Goal: Task Accomplishment & Management: Manage account settings

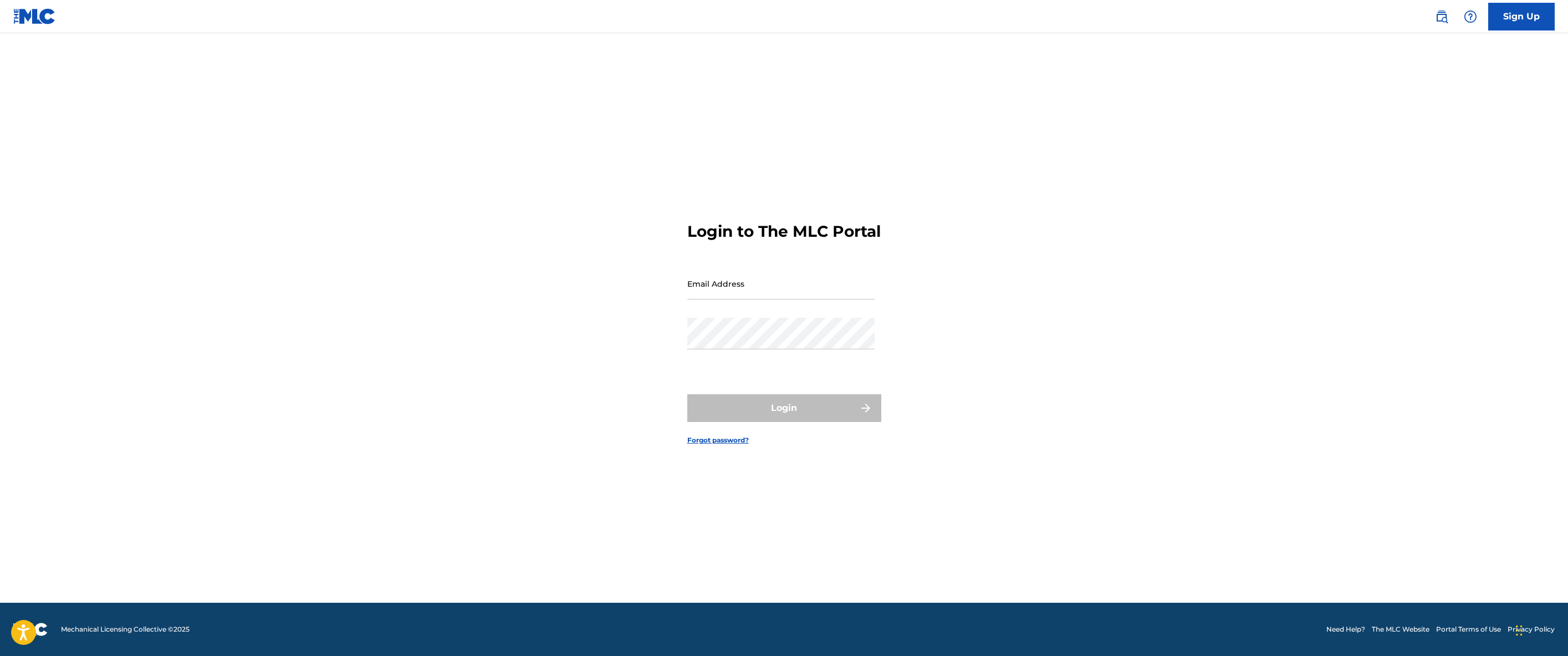
click at [725, 295] on input "Email Address" at bounding box center [781, 283] width 188 height 32
type input "[EMAIL_ADDRESS][DOMAIN_NAME]"
click at [765, 361] on div "Password" at bounding box center [781, 343] width 188 height 50
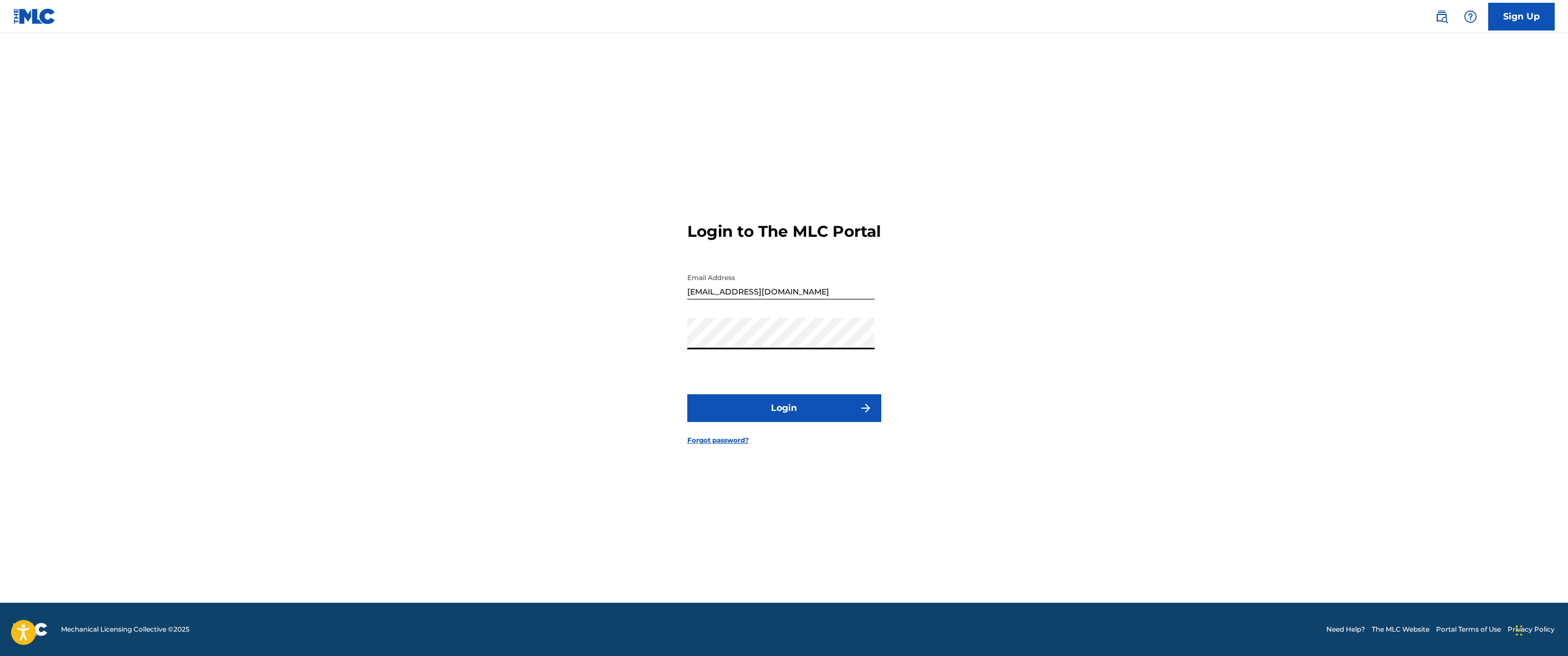
click at [687, 394] on button "Login" at bounding box center [784, 409] width 194 height 28
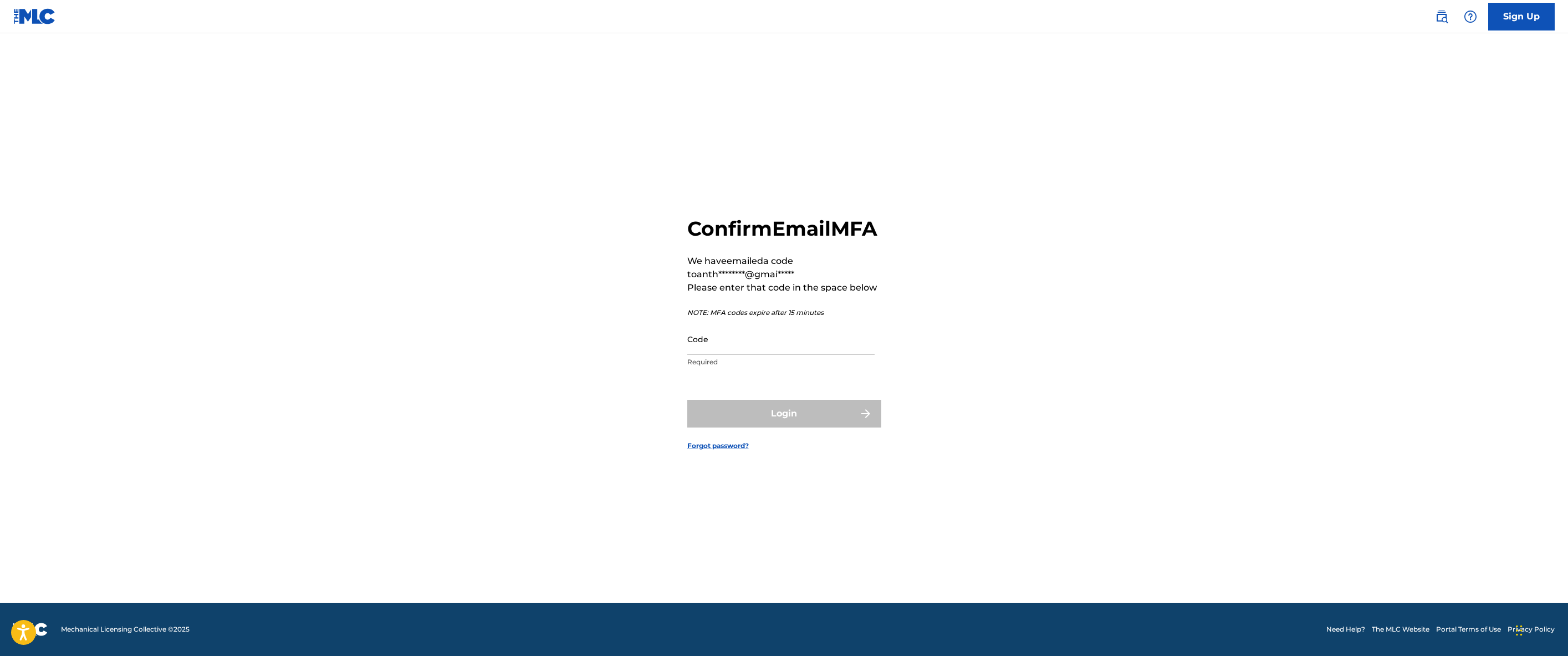
click at [731, 350] on input "Code" at bounding box center [781, 338] width 188 height 32
click at [717, 351] on input "Code" at bounding box center [781, 338] width 188 height 32
type input "426267"
click at [687, 400] on button "Login" at bounding box center [784, 414] width 194 height 28
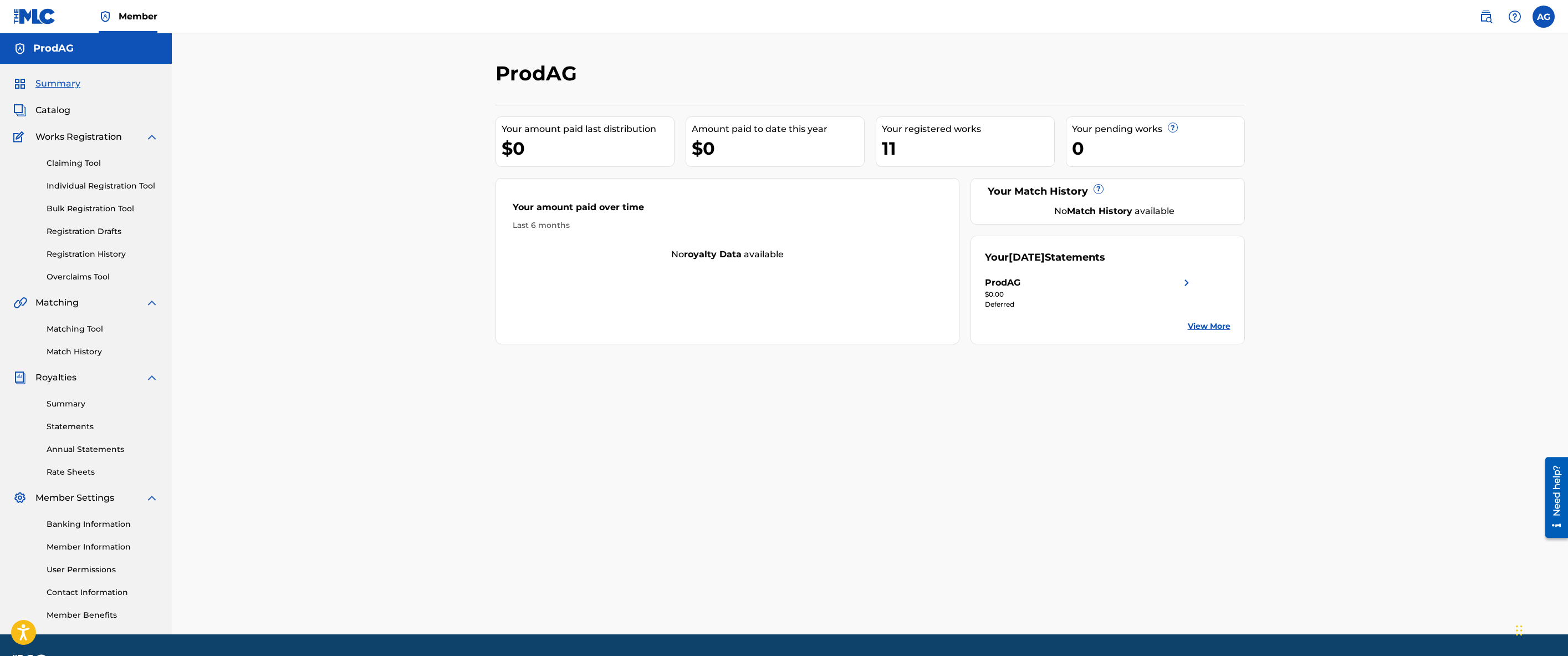
click at [61, 110] on span "Catalog" at bounding box center [52, 110] width 35 height 13
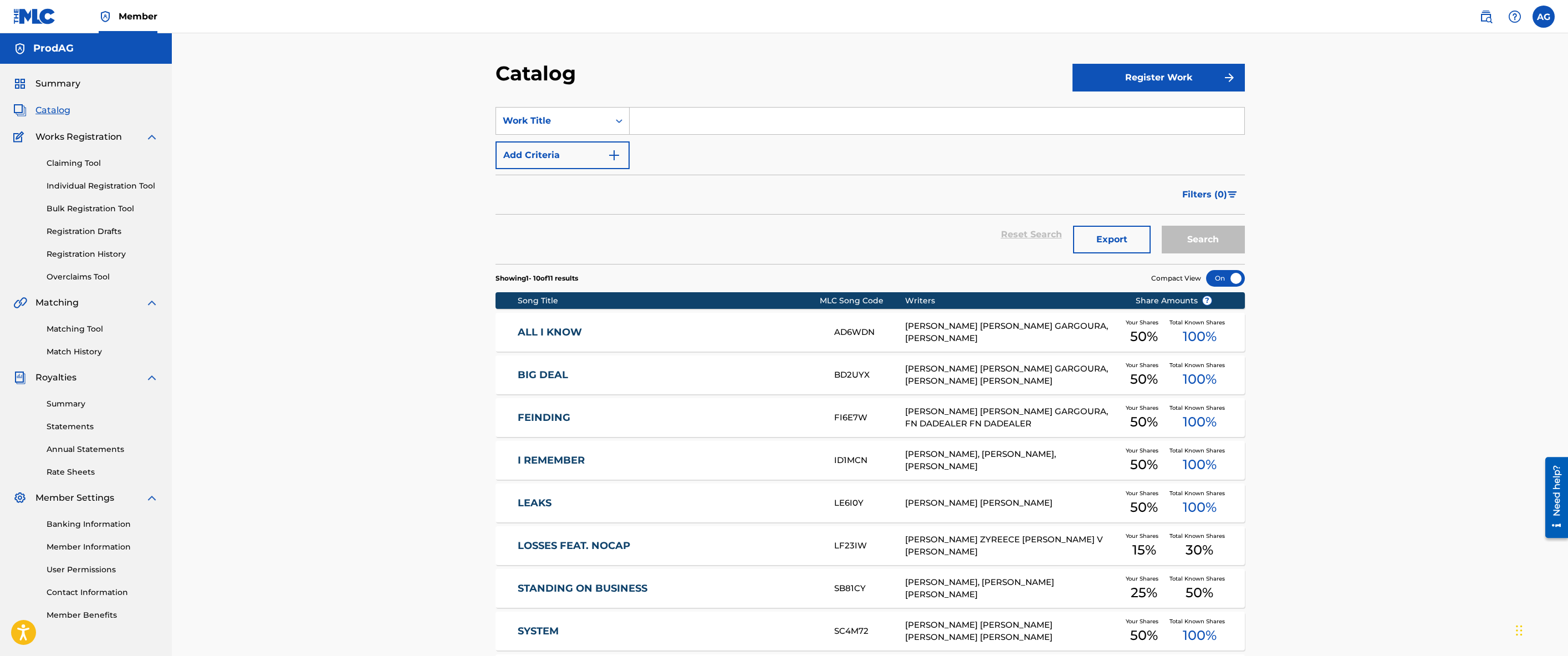
click at [48, 92] on div "Summary Catalog Works Registration Claiming Tool Individual Registration Tool B…" at bounding box center [86, 349] width 172 height 570
click at [52, 86] on span "Summary" at bounding box center [58, 83] width 45 height 13
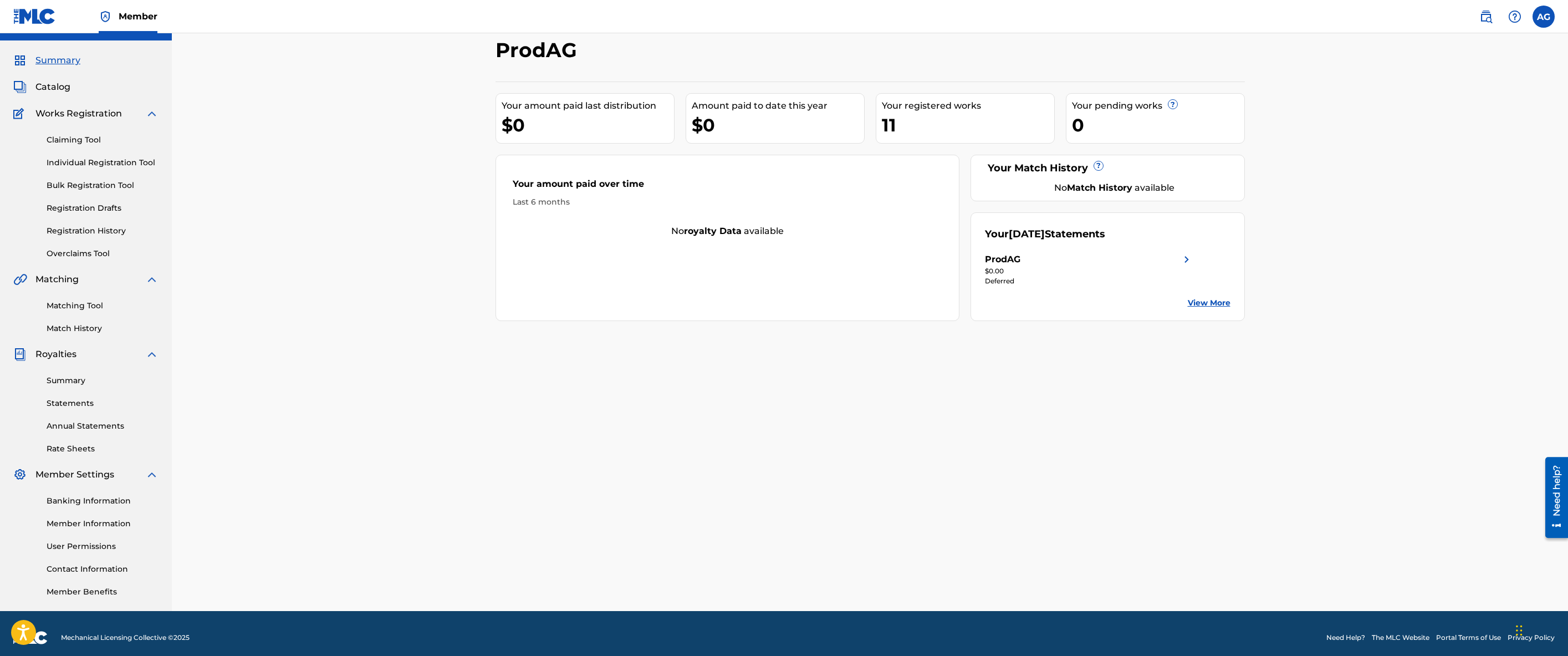
scroll to position [32, 0]
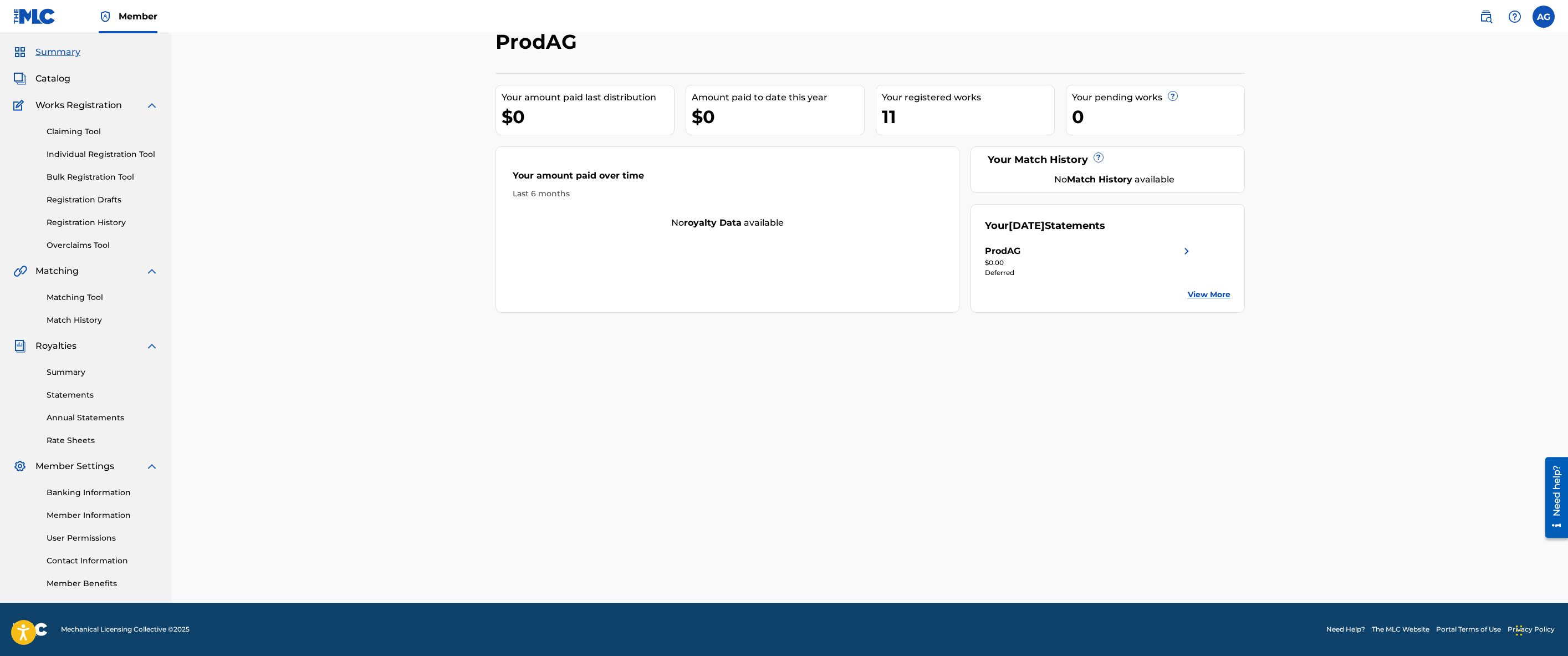
click at [75, 369] on link "Summary" at bounding box center [103, 372] width 112 height 12
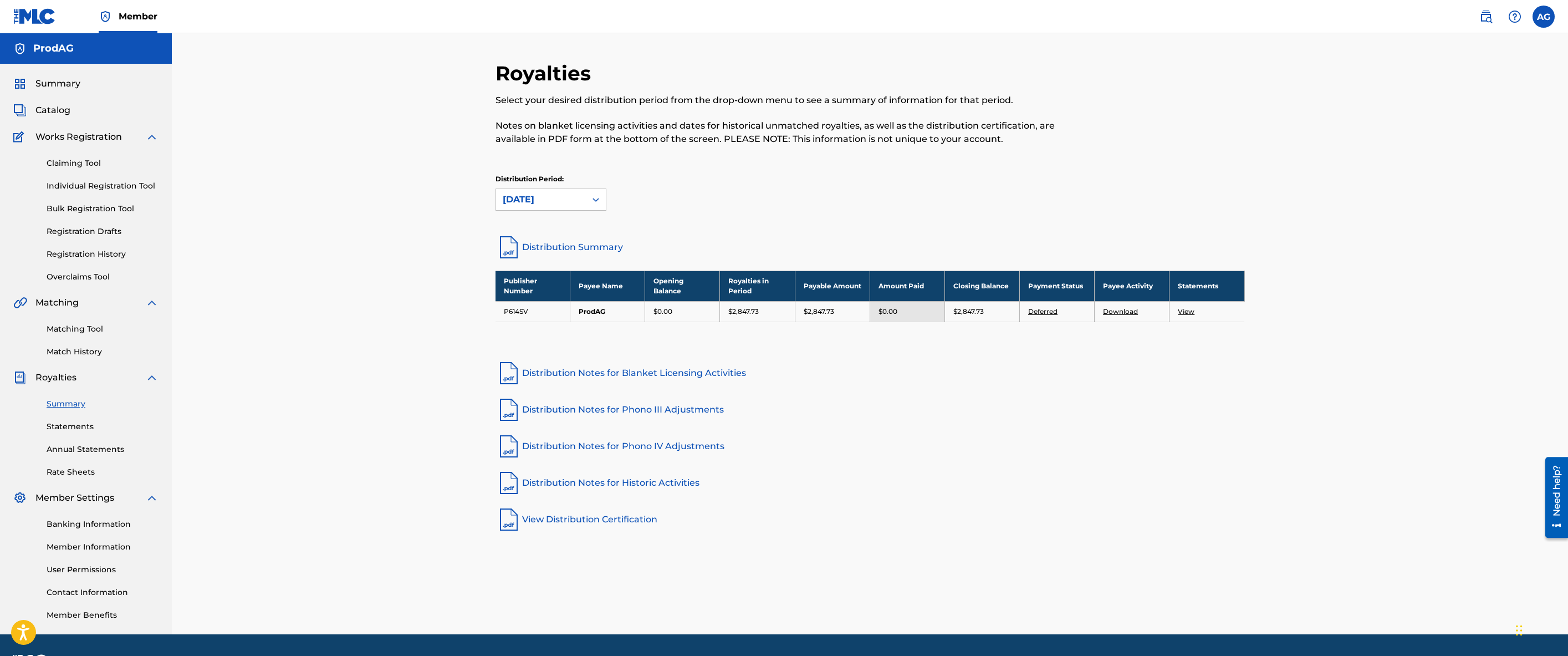
click at [1182, 312] on link "View" at bounding box center [1186, 311] width 17 height 8
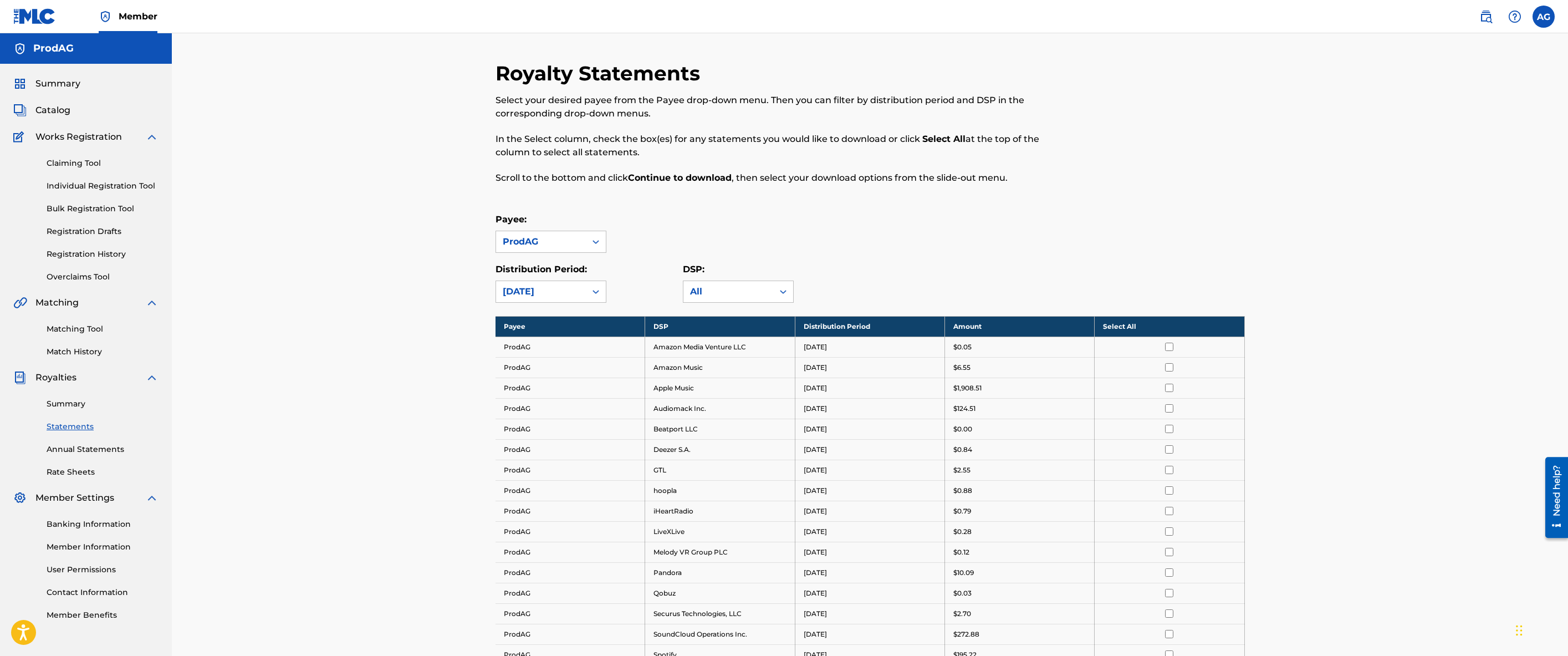
click at [72, 131] on span "Works Registration" at bounding box center [78, 137] width 86 height 13
click at [55, 112] on span "Catalog" at bounding box center [52, 110] width 35 height 13
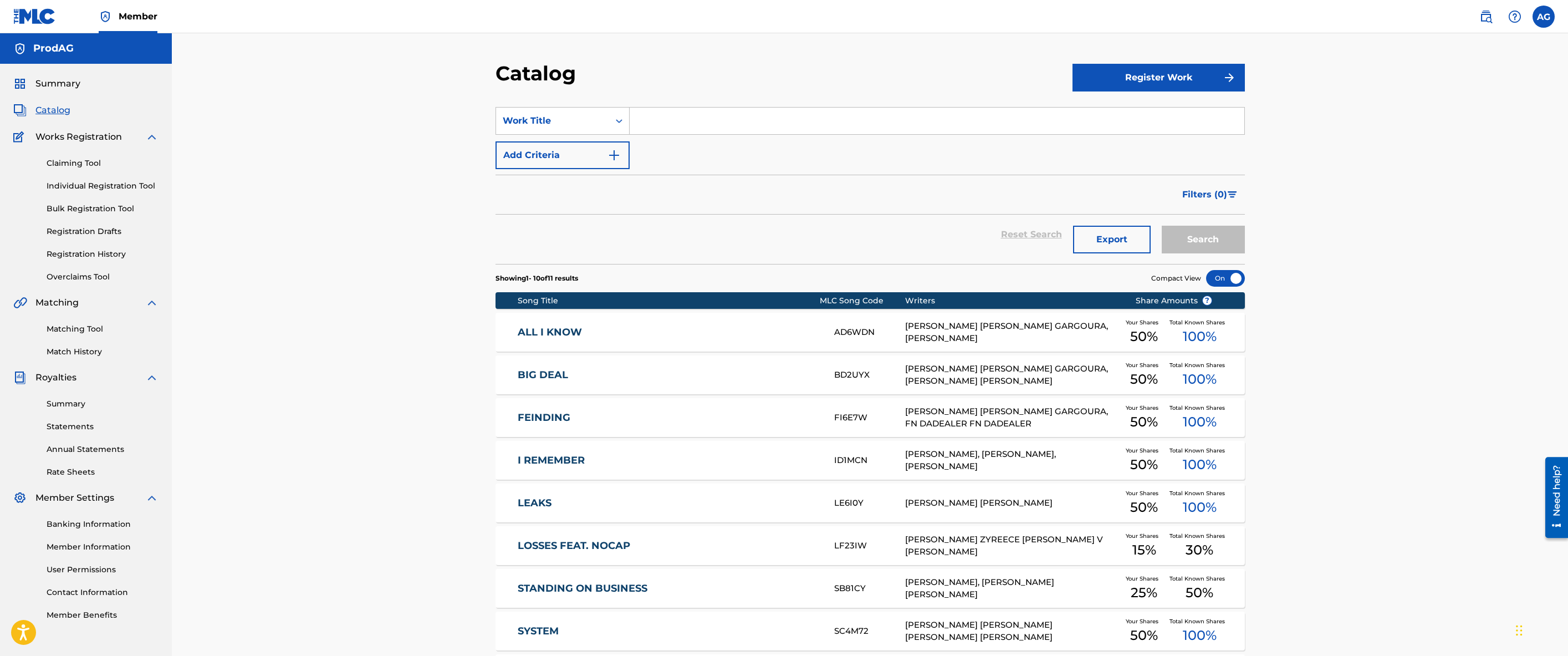
click at [68, 72] on div "Summary Catalog Works Registration Claiming Tool Individual Registration Tool B…" at bounding box center [86, 349] width 172 height 570
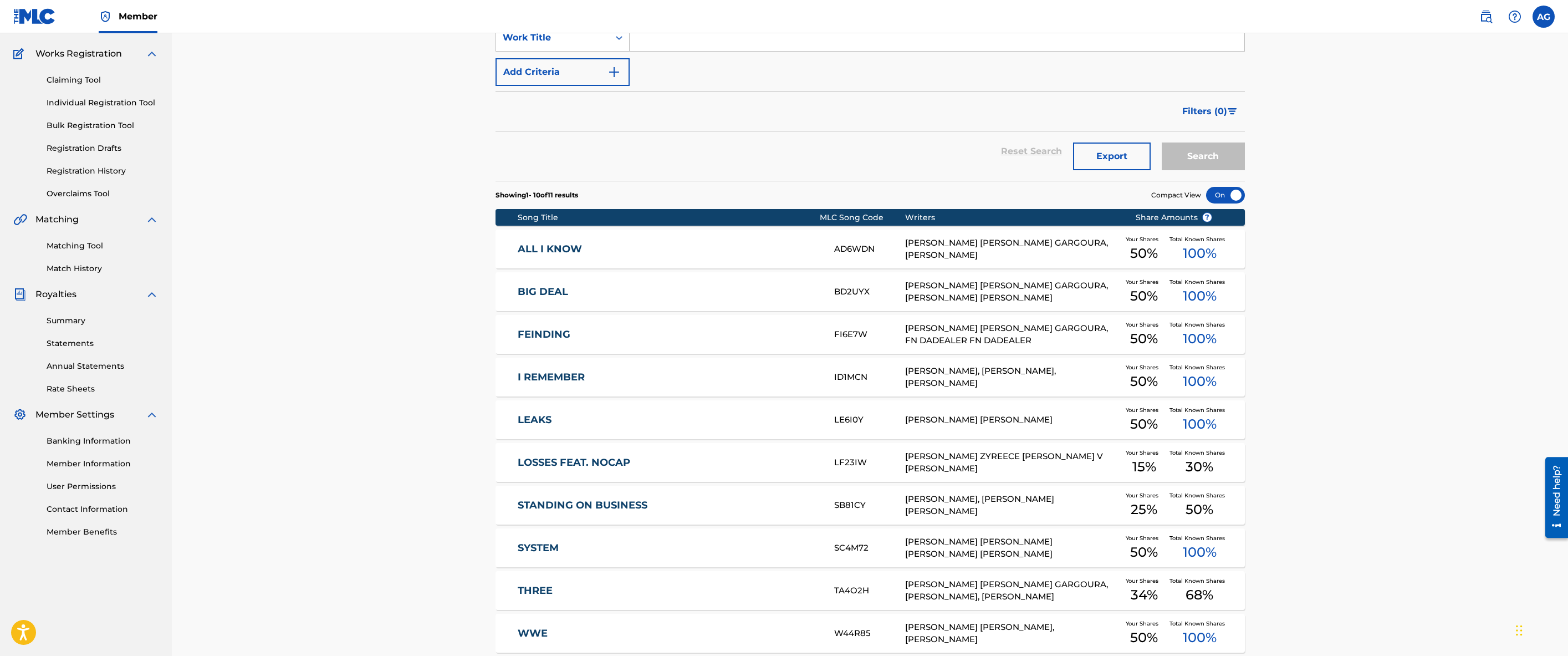
scroll to position [90, 0]
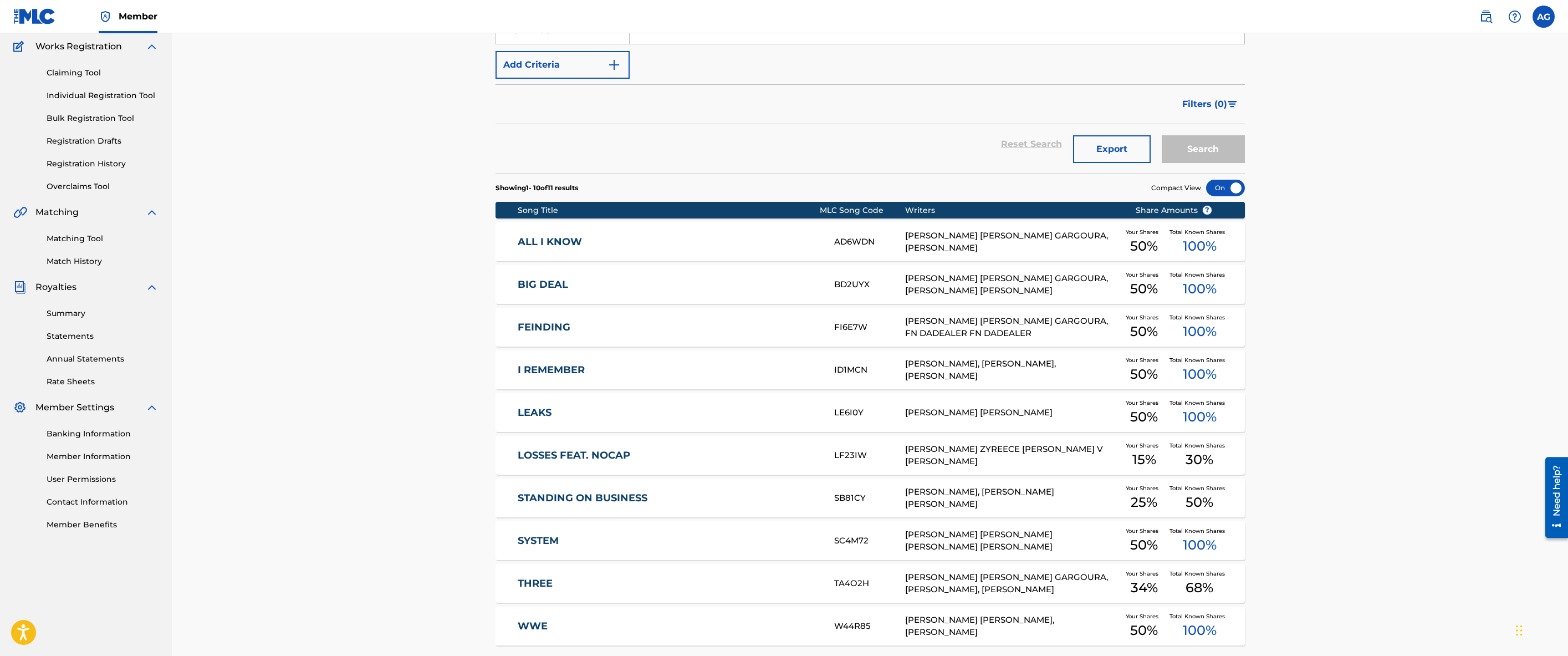
click at [72, 312] on link "Summary" at bounding box center [103, 313] width 112 height 12
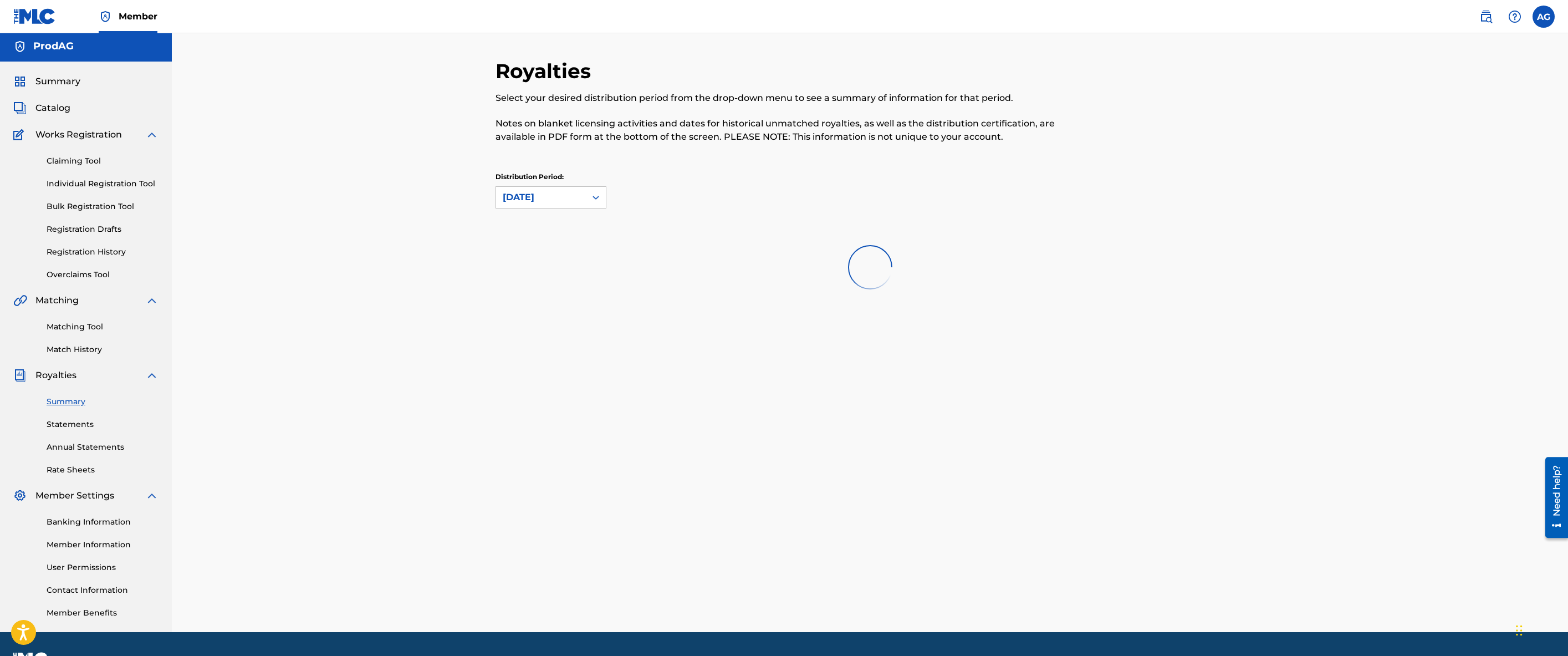
scroll to position [4, 0]
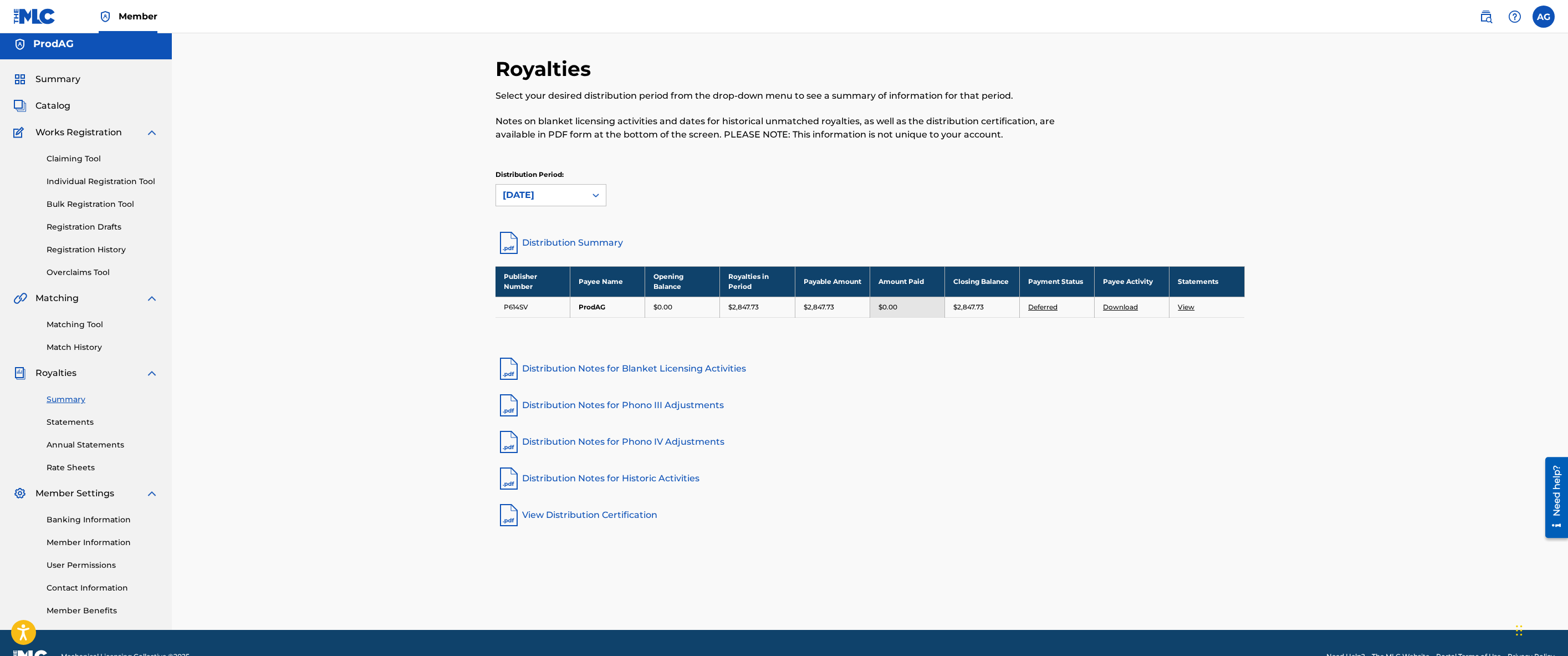
click at [83, 446] on link "Annual Statements" at bounding box center [103, 445] width 112 height 12
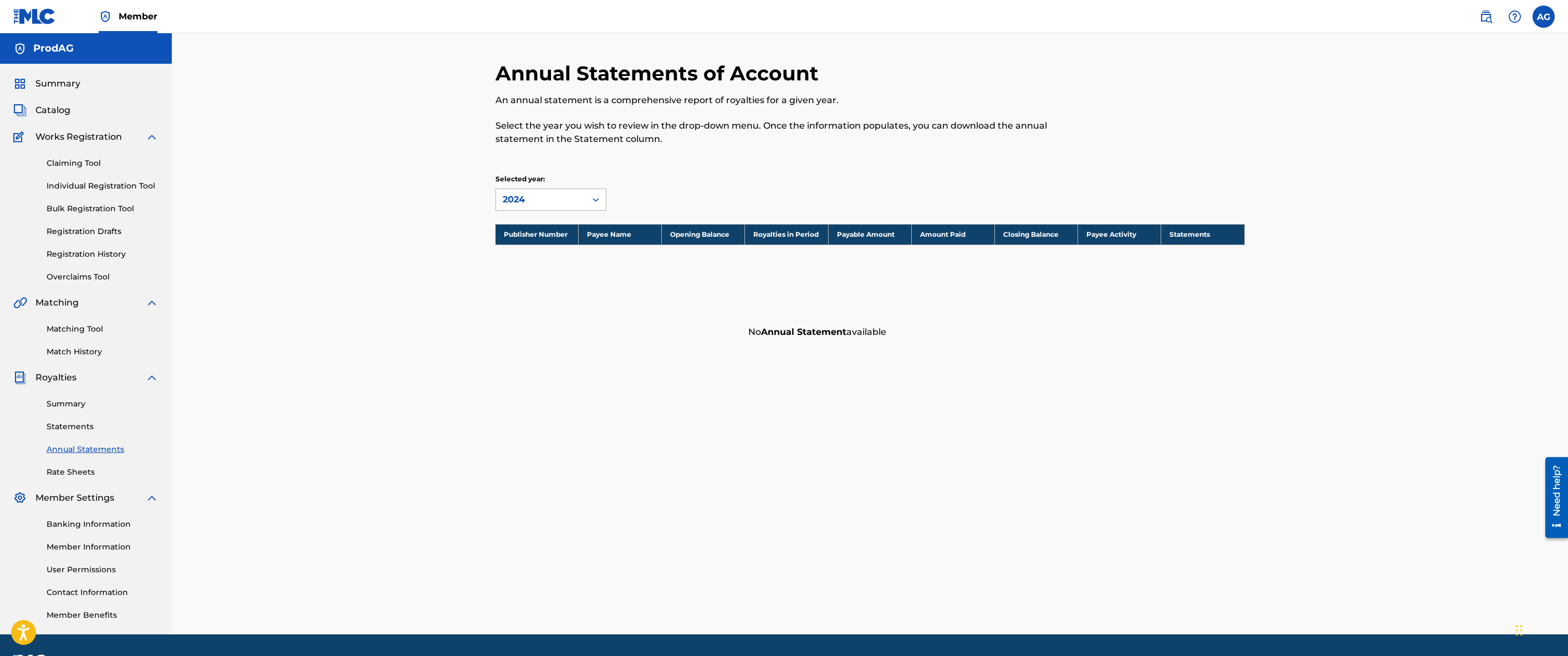
click at [510, 199] on div "2024" at bounding box center [541, 199] width 77 height 13
click at [437, 227] on div "Annual Statements of Account An annual statement is a comprehensive report of r…" at bounding box center [870, 333] width 1396 height 601
click at [76, 423] on link "Statements" at bounding box center [103, 427] width 112 height 12
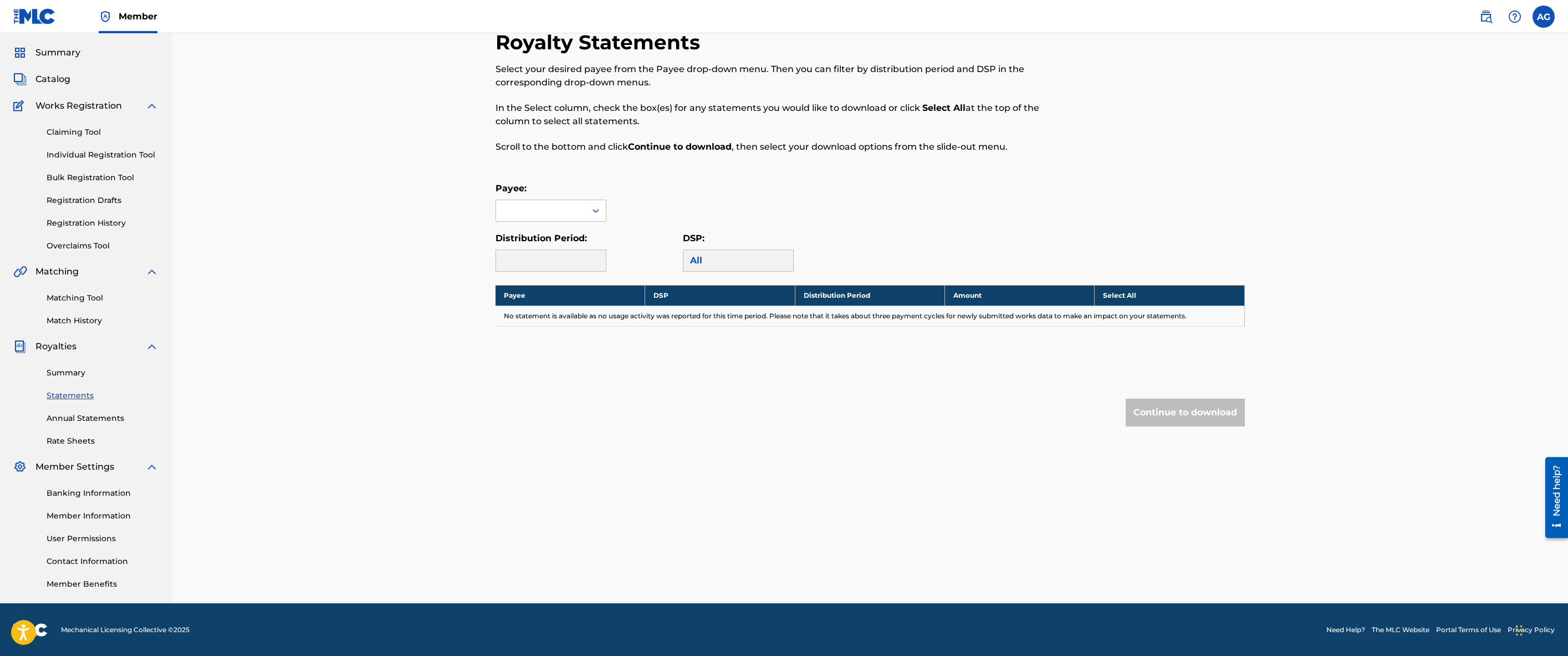
scroll to position [32, 0]
click at [83, 493] on link "Banking Information" at bounding box center [103, 493] width 112 height 12
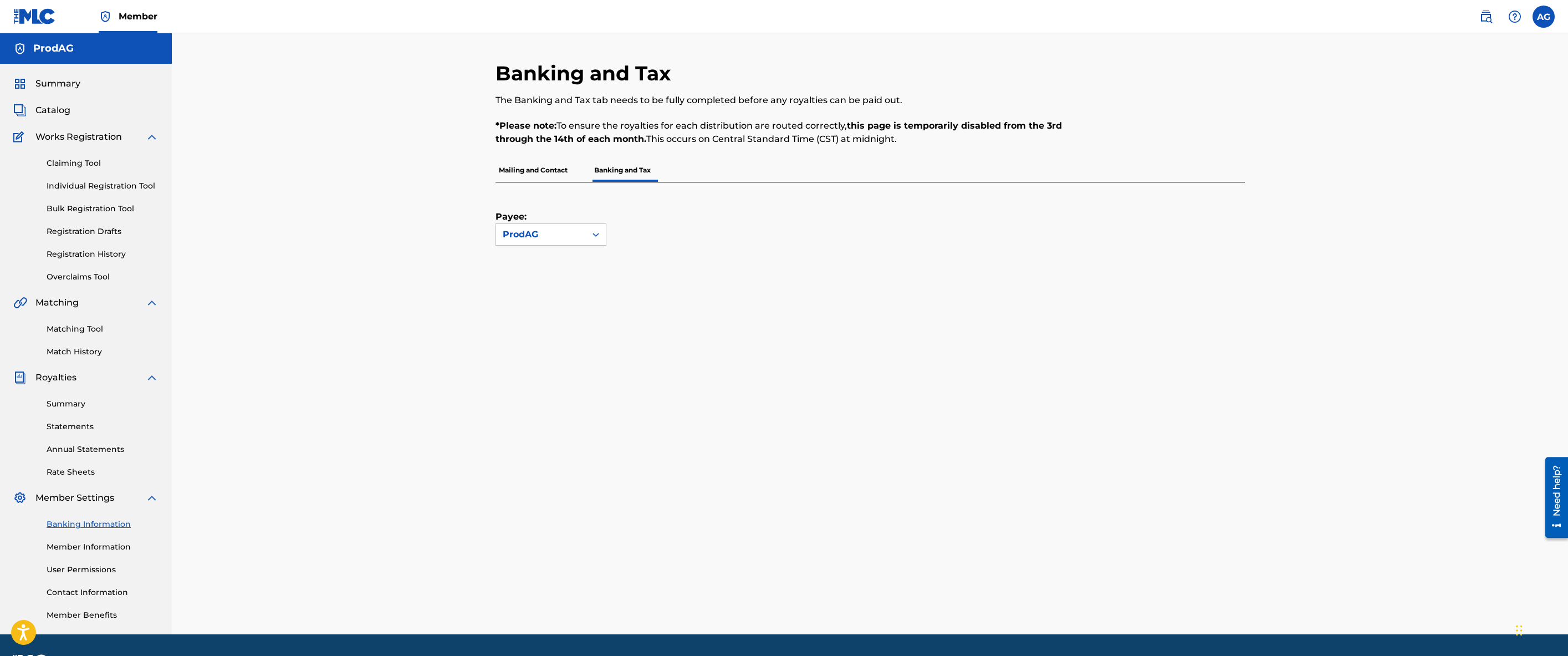
click at [527, 168] on p "Mailing and Contact" at bounding box center [533, 171] width 75 height 24
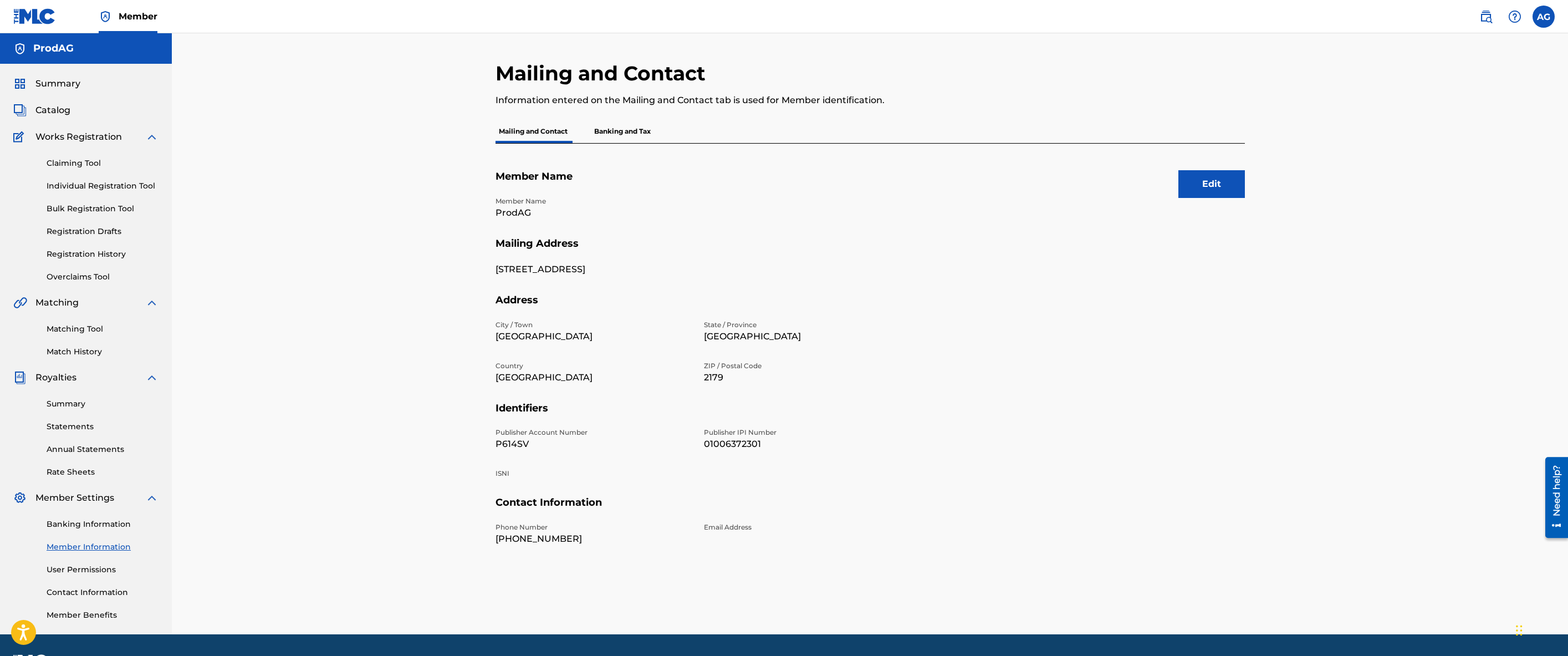
click at [613, 131] on p "Banking and Tax" at bounding box center [623, 131] width 64 height 24
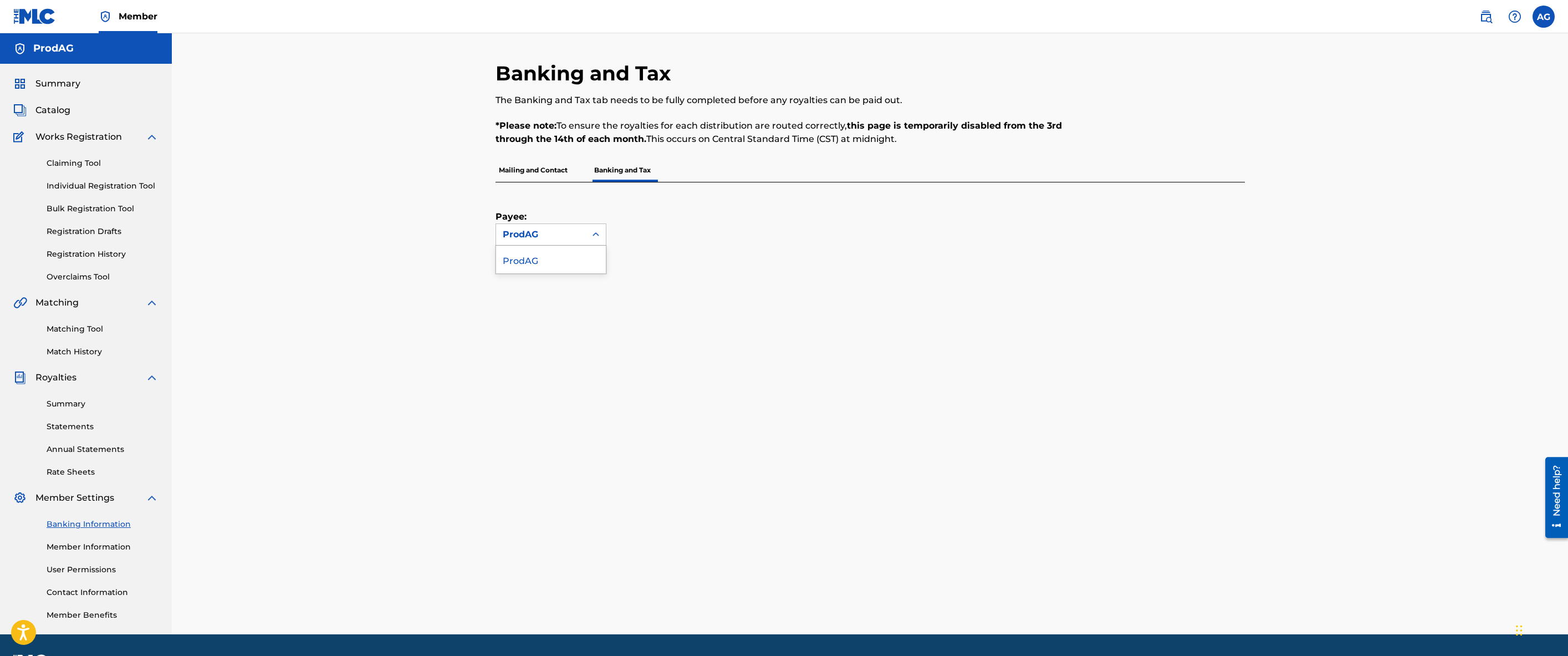
click at [560, 235] on div "ProdAG" at bounding box center [541, 234] width 77 height 13
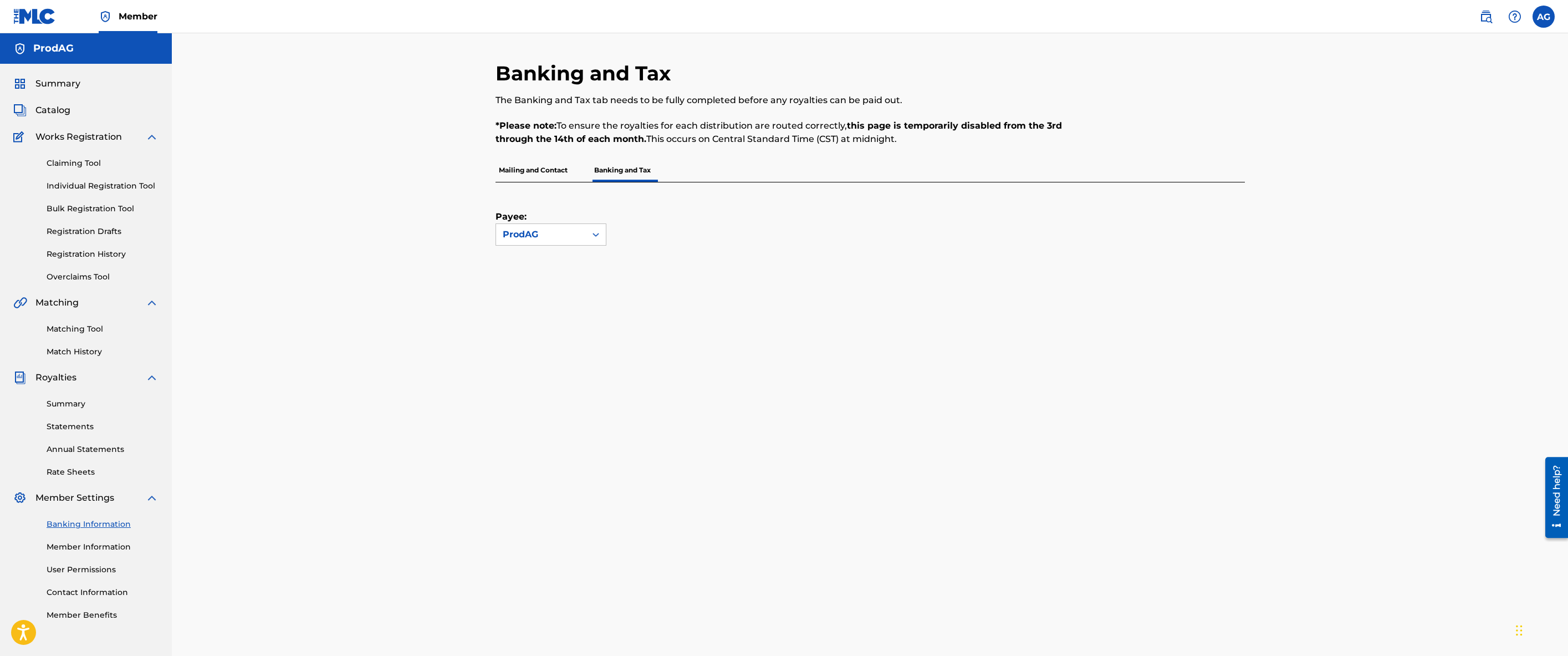
click at [561, 234] on div "ProdAG" at bounding box center [541, 234] width 77 height 13
click at [483, 290] on div "Banking and Tax The Banking and Tax tab needs to be fully completed before any …" at bounding box center [870, 475] width 776 height 828
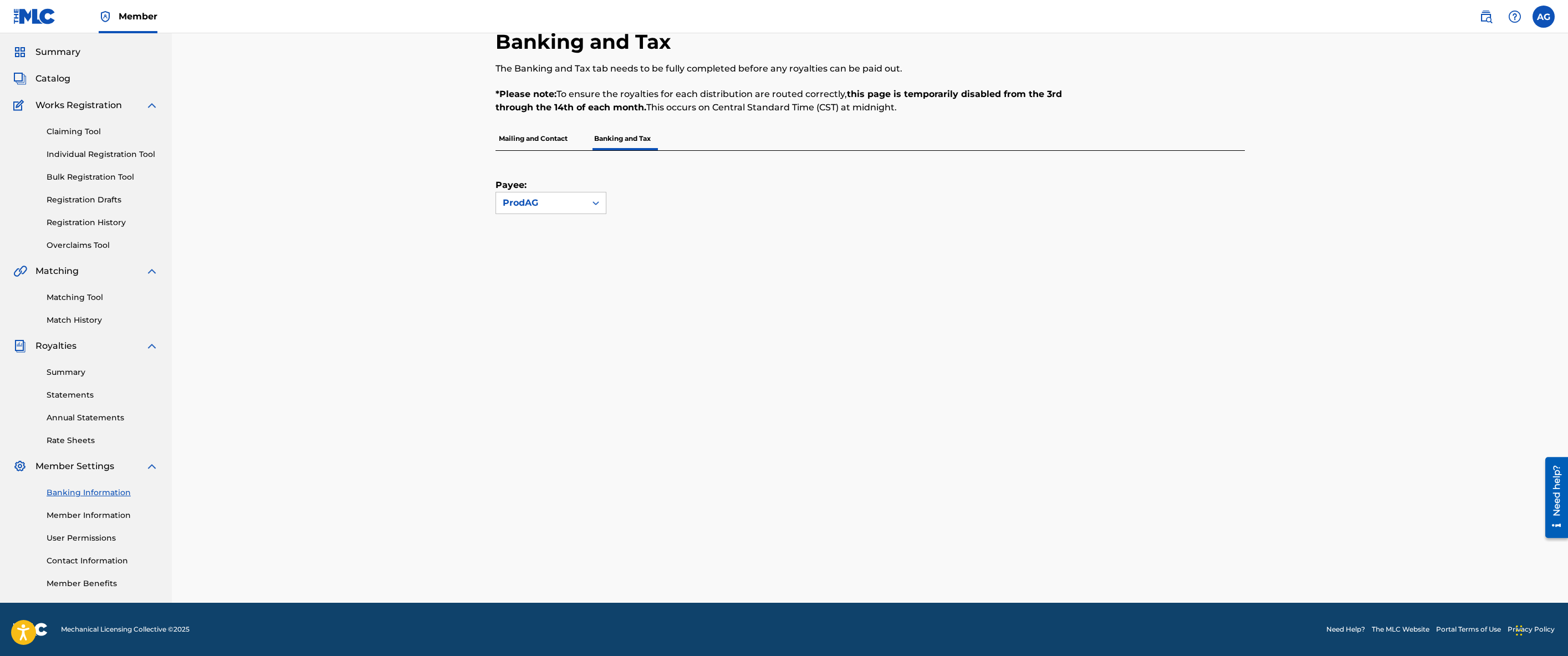
scroll to position [32, 0]
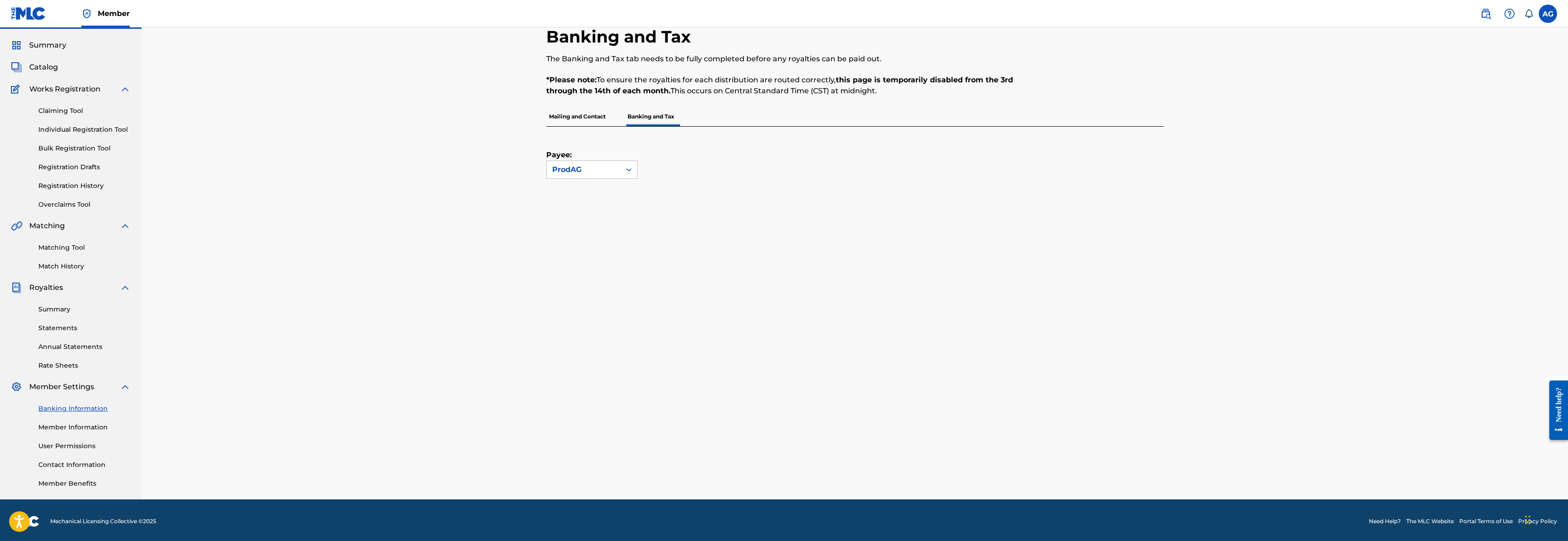
scroll to position [26, 0]
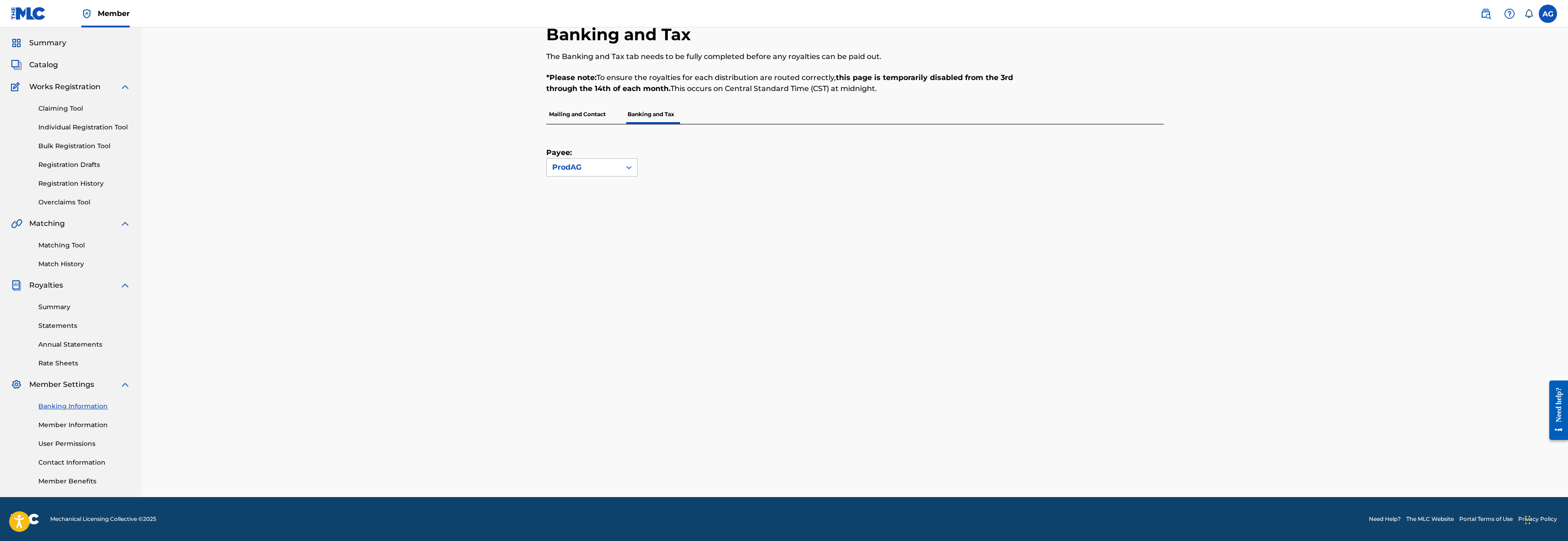
click at [61, 87] on span "Works Registration" at bounding box center [65, 87] width 71 height 11
click at [44, 70] on span "Catalog" at bounding box center [43, 65] width 29 height 11
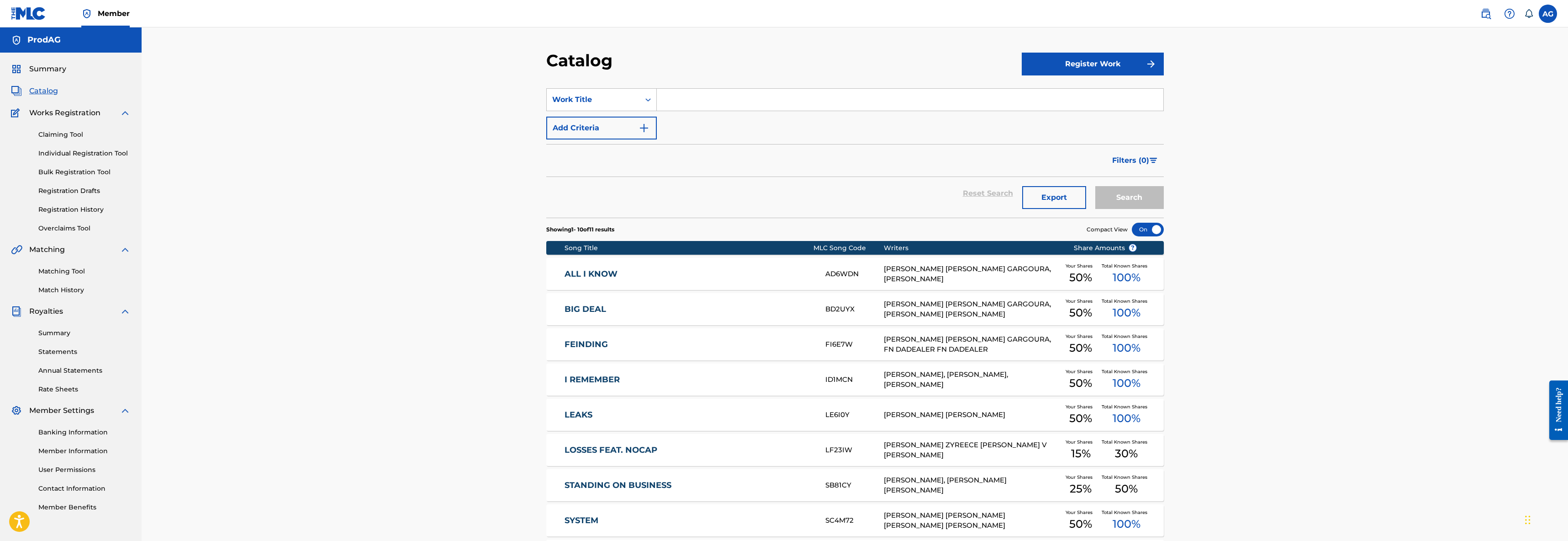
click at [50, 69] on span "Summary" at bounding box center [47, 69] width 37 height 11
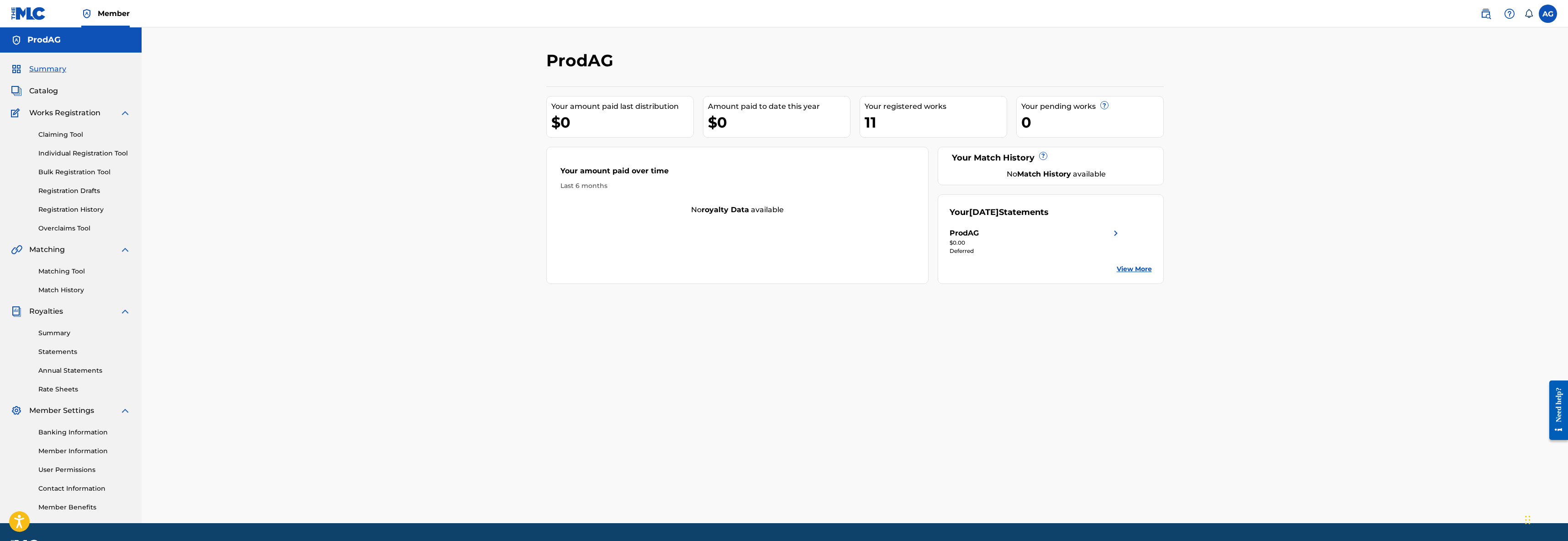
drag, startPoint x: 1095, startPoint y: 232, endPoint x: 1110, endPoint y: 244, distance: 19.2
click at [1095, 232] on div "ProdAG" at bounding box center [1035, 233] width 172 height 11
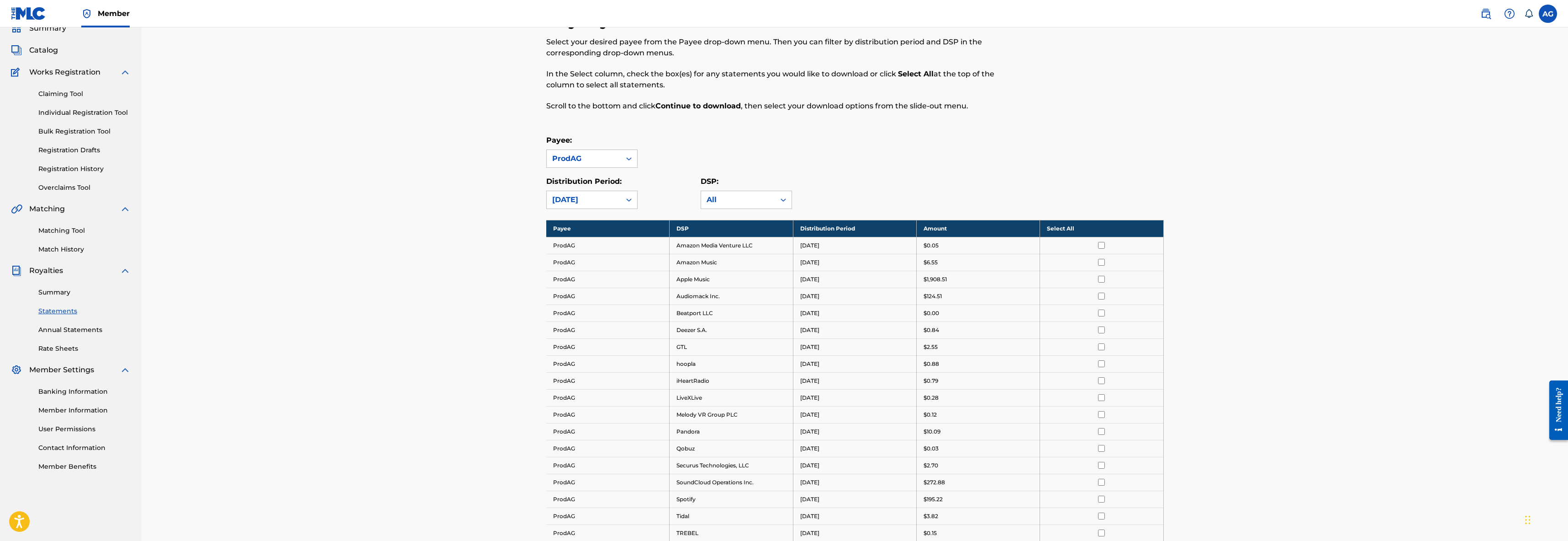
scroll to position [57, 0]
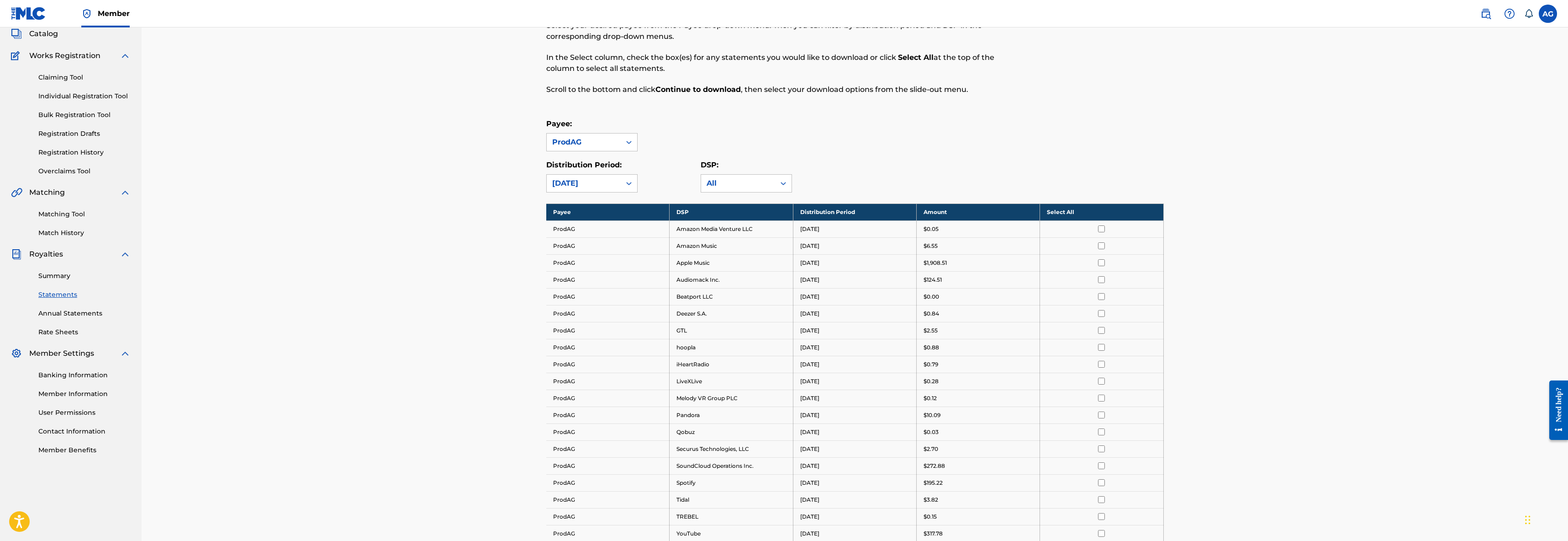
click at [1104, 230] on input "checkbox" at bounding box center [1101, 228] width 7 height 7
click at [1100, 230] on input "checkbox" at bounding box center [1101, 228] width 7 height 7
click at [1069, 213] on th "Select All" at bounding box center [1102, 212] width 124 height 17
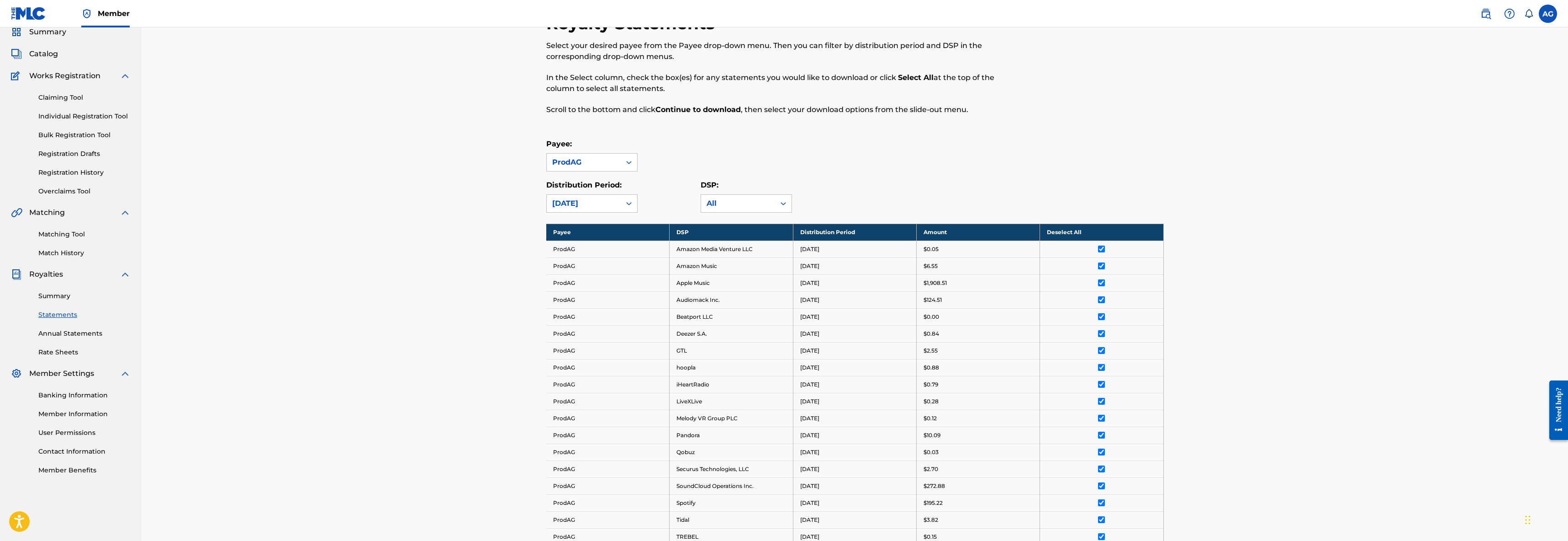
scroll to position [0, 0]
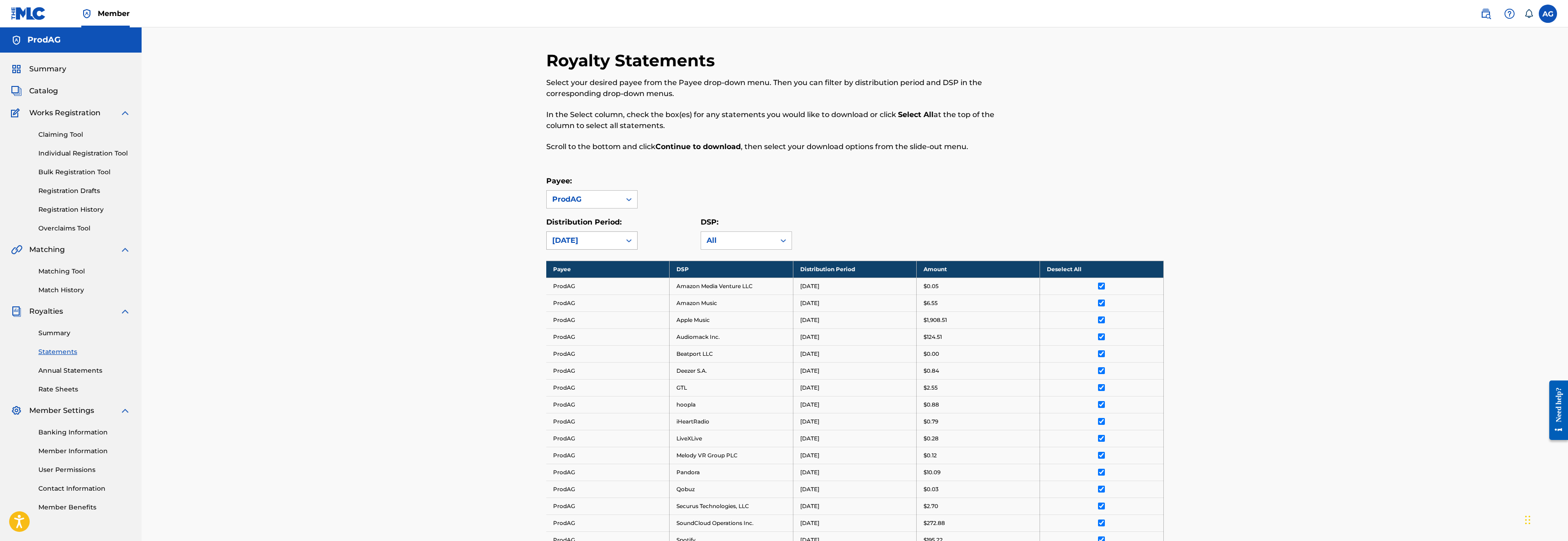
click at [604, 241] on div "[DATE]" at bounding box center [584, 241] width 63 height 11
click at [650, 222] on div "Distribution Period: August 2025" at bounding box center [623, 233] width 155 height 33
click at [710, 240] on div "All" at bounding box center [738, 241] width 63 height 11
click at [709, 214] on div "Payee: ProdAG Distribution Period: August 2025 DSP: All, 1 of 20. 20 results av…" at bounding box center [855, 213] width 617 height 74
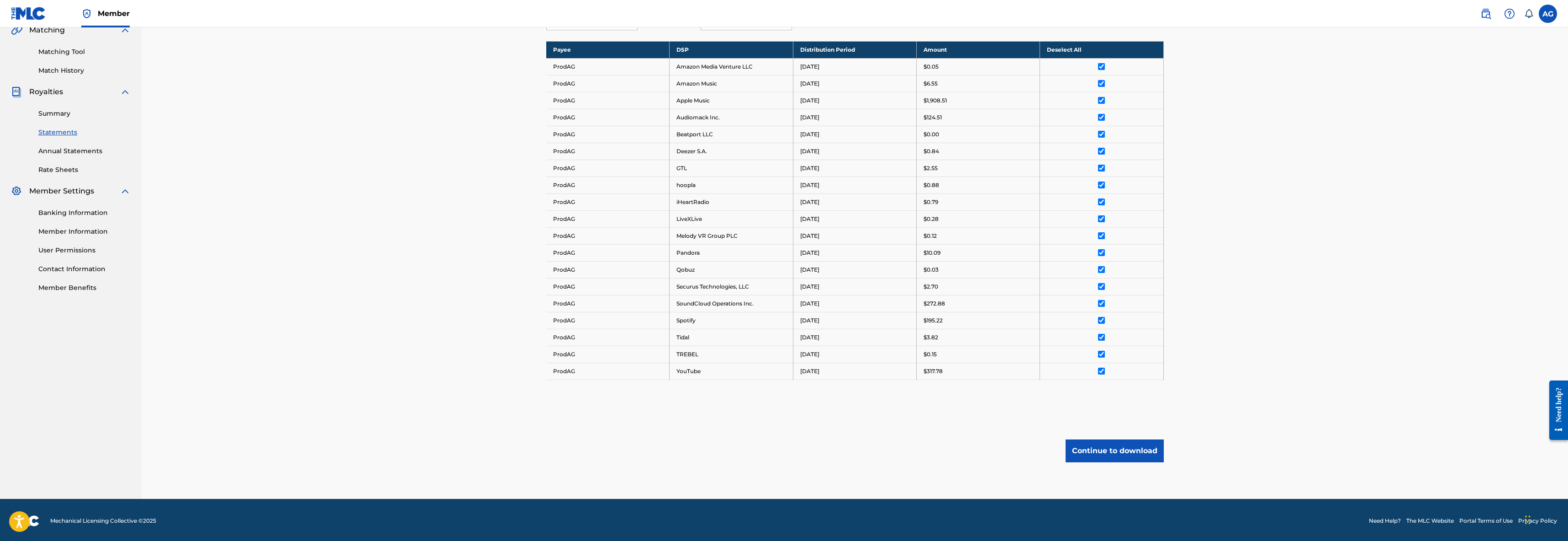
scroll to position [221, 0]
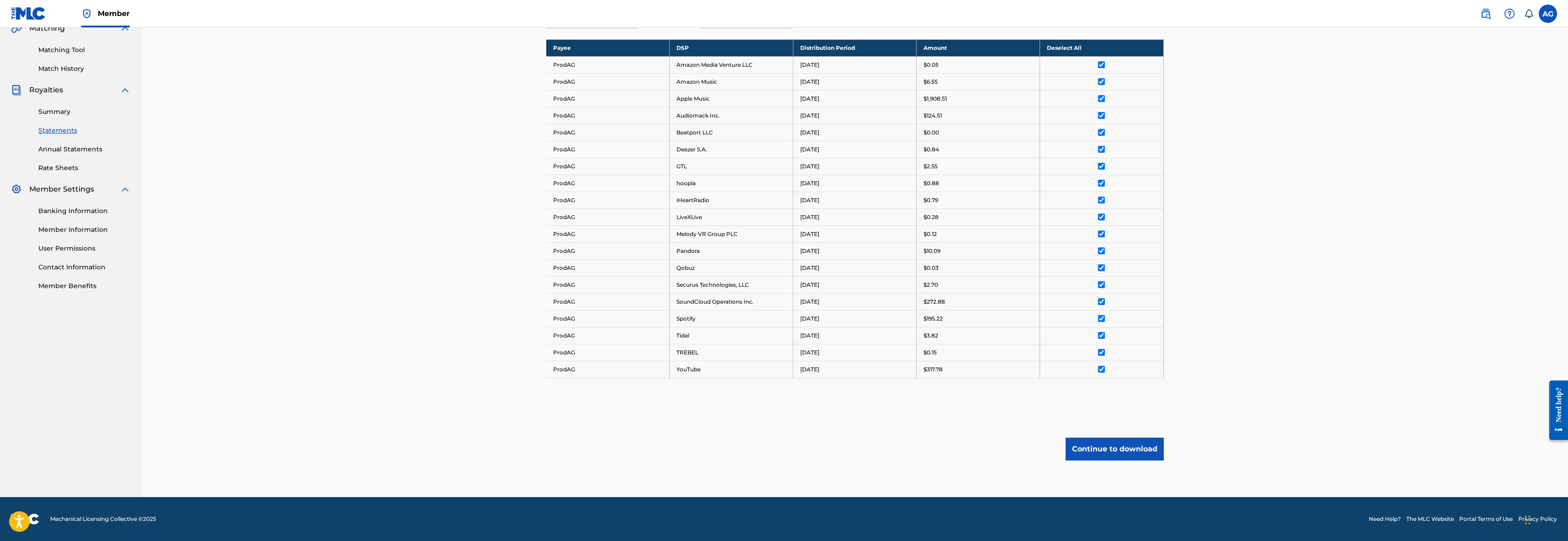
click at [1108, 451] on button "Continue to download" at bounding box center [1115, 449] width 98 height 23
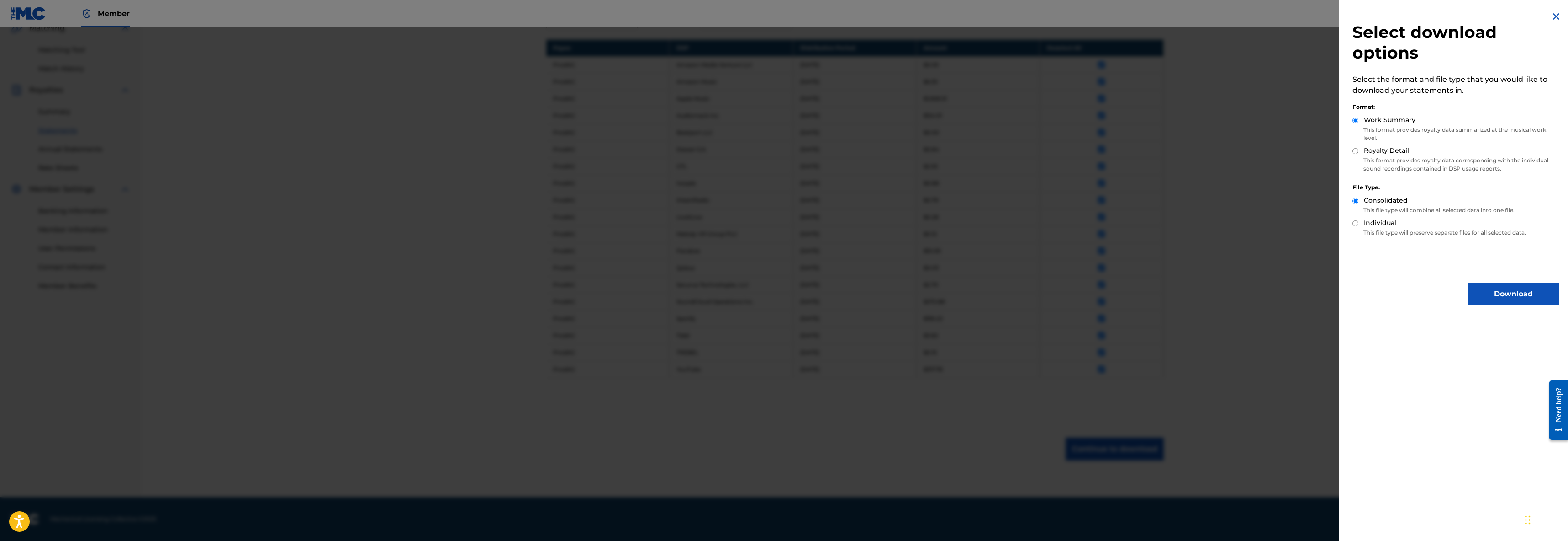
click at [1169, 372] on div at bounding box center [784, 298] width 1568 height 541
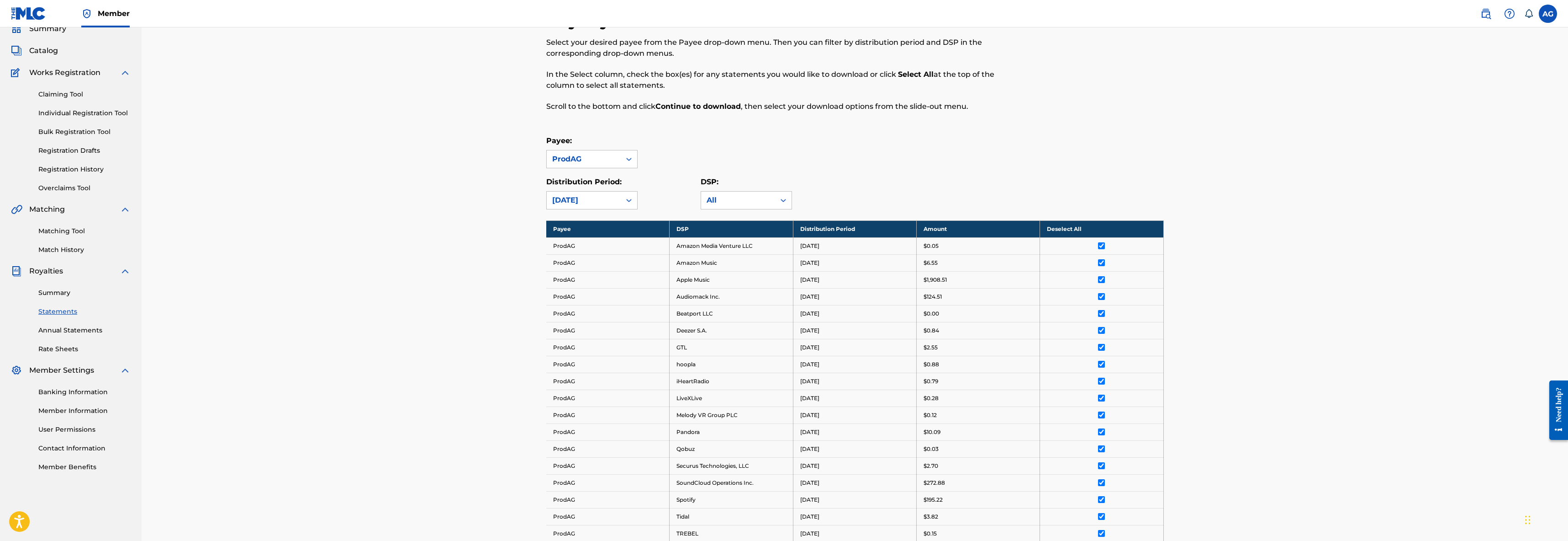
scroll to position [23, 0]
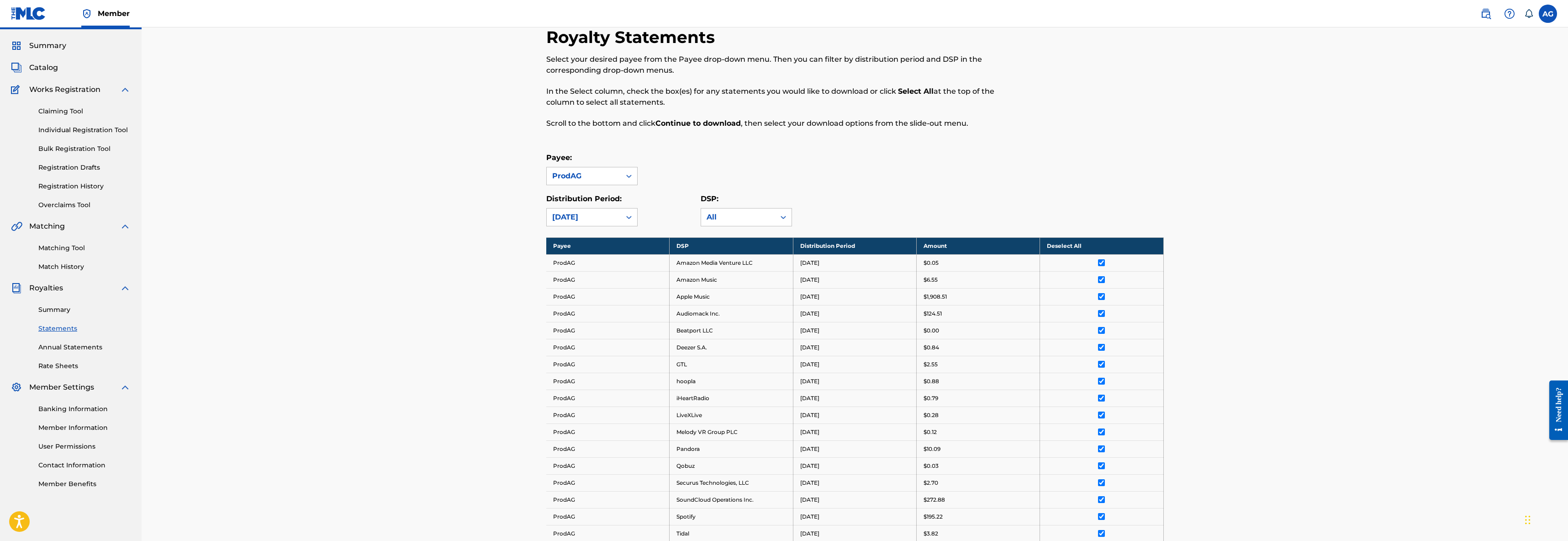
click at [46, 68] on span "Catalog" at bounding box center [43, 68] width 29 height 11
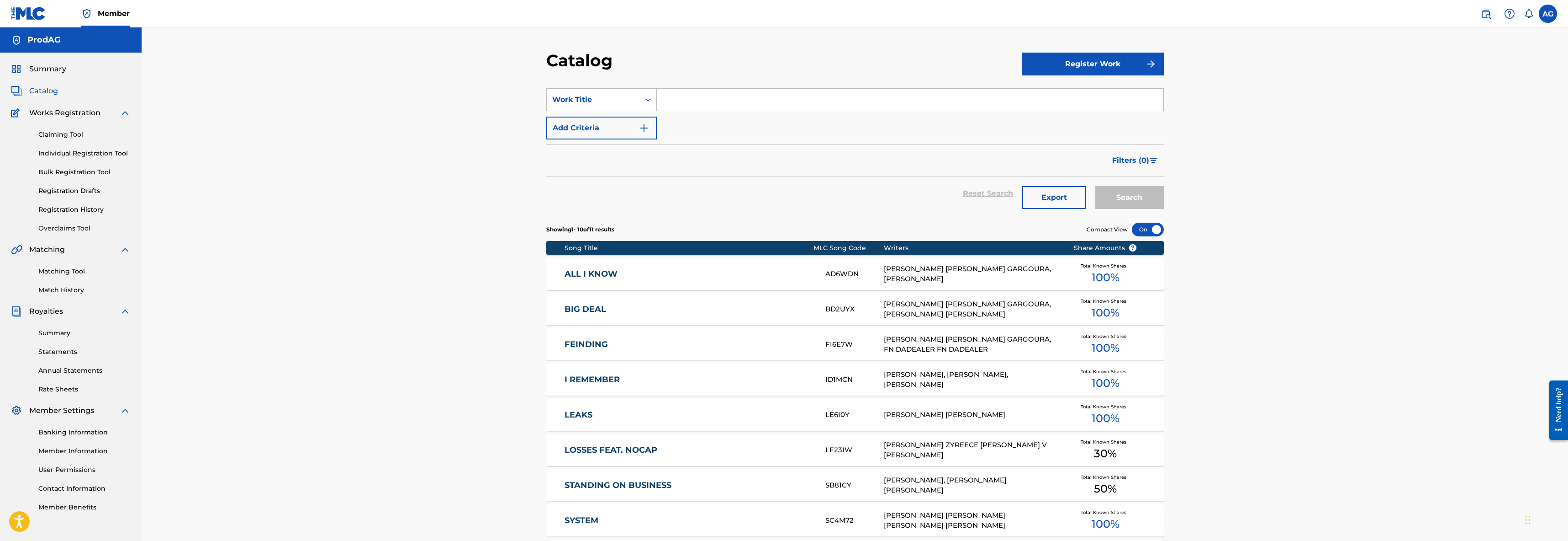
click at [46, 68] on span "Summary" at bounding box center [47, 69] width 37 height 11
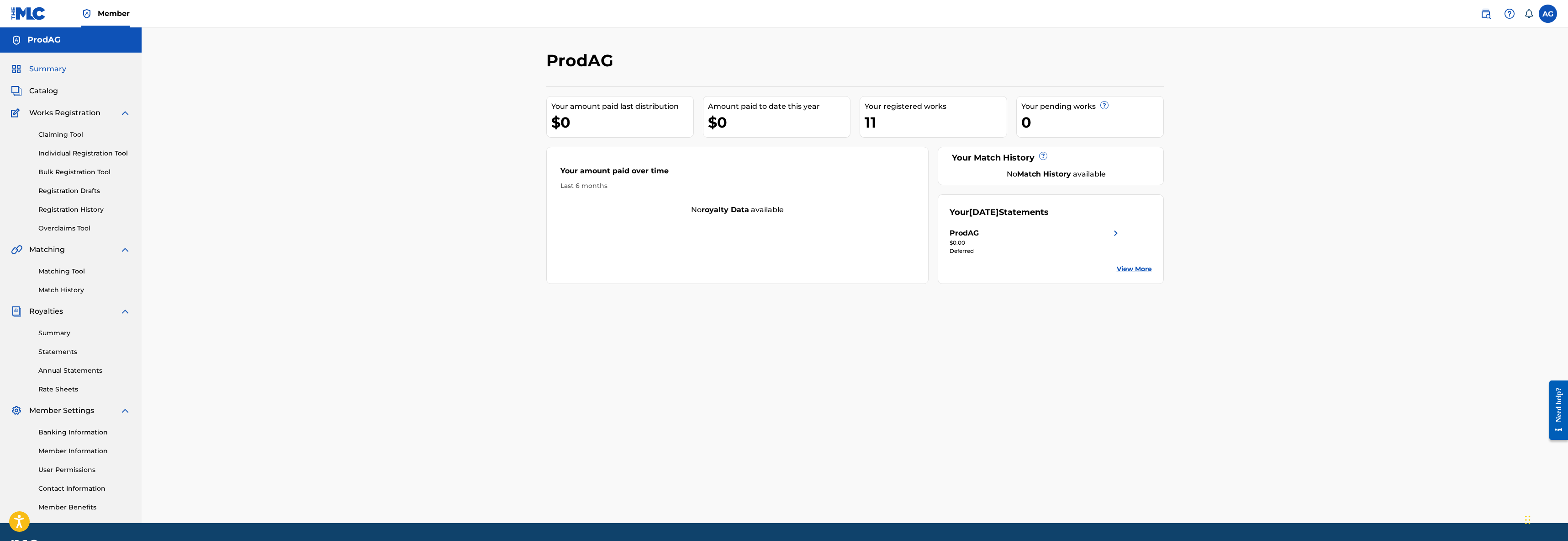
click at [966, 250] on div "Deferred" at bounding box center [1035, 251] width 172 height 9
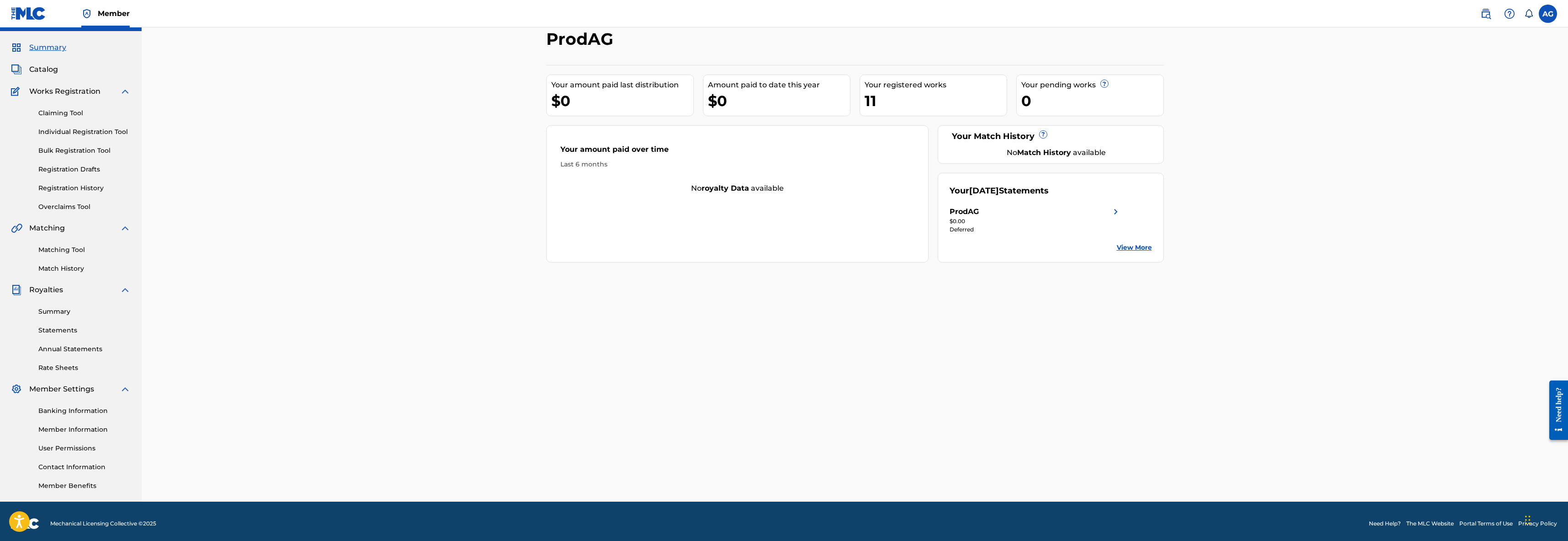
scroll to position [26, 0]
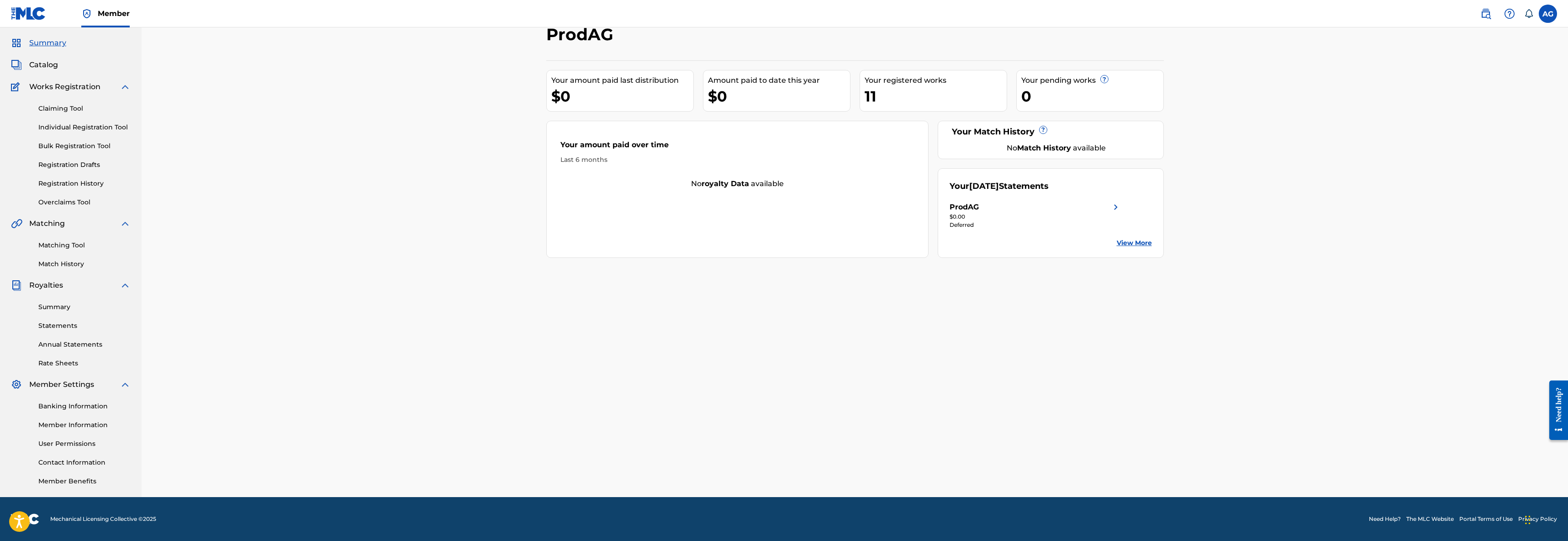
click at [71, 408] on link "Banking Information" at bounding box center [85, 406] width 93 height 10
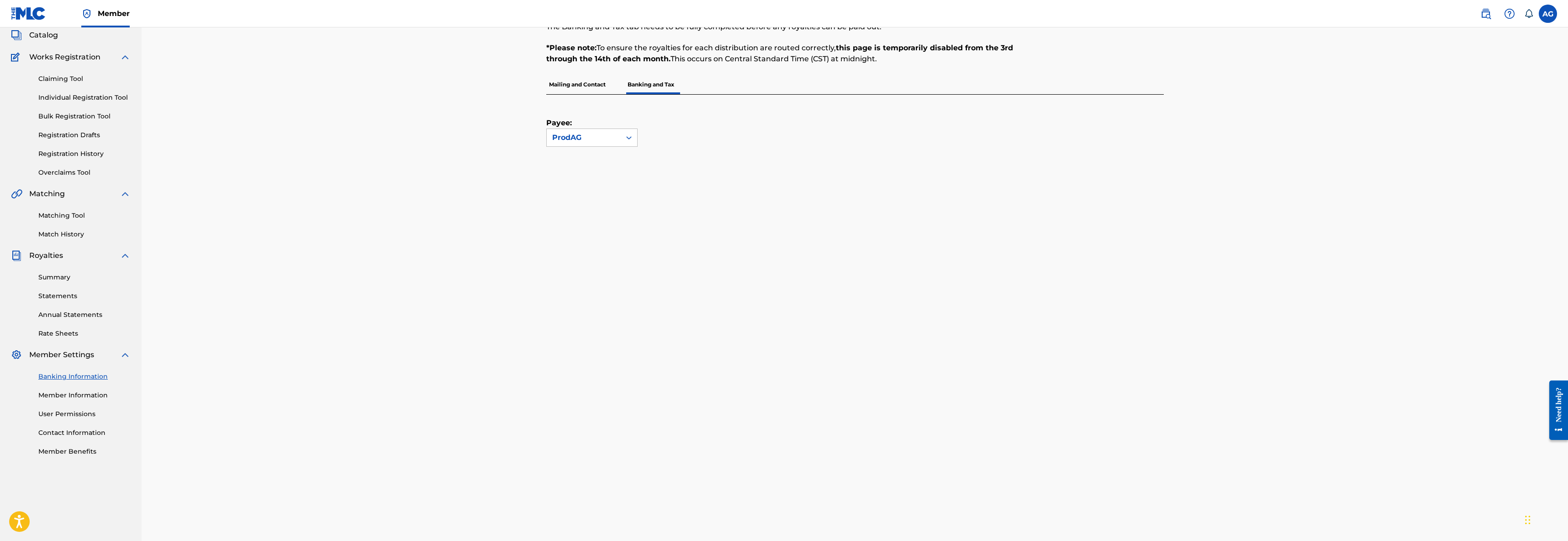
scroll to position [54, 0]
click at [588, 91] on p "Mailing and Contact" at bounding box center [577, 87] width 62 height 19
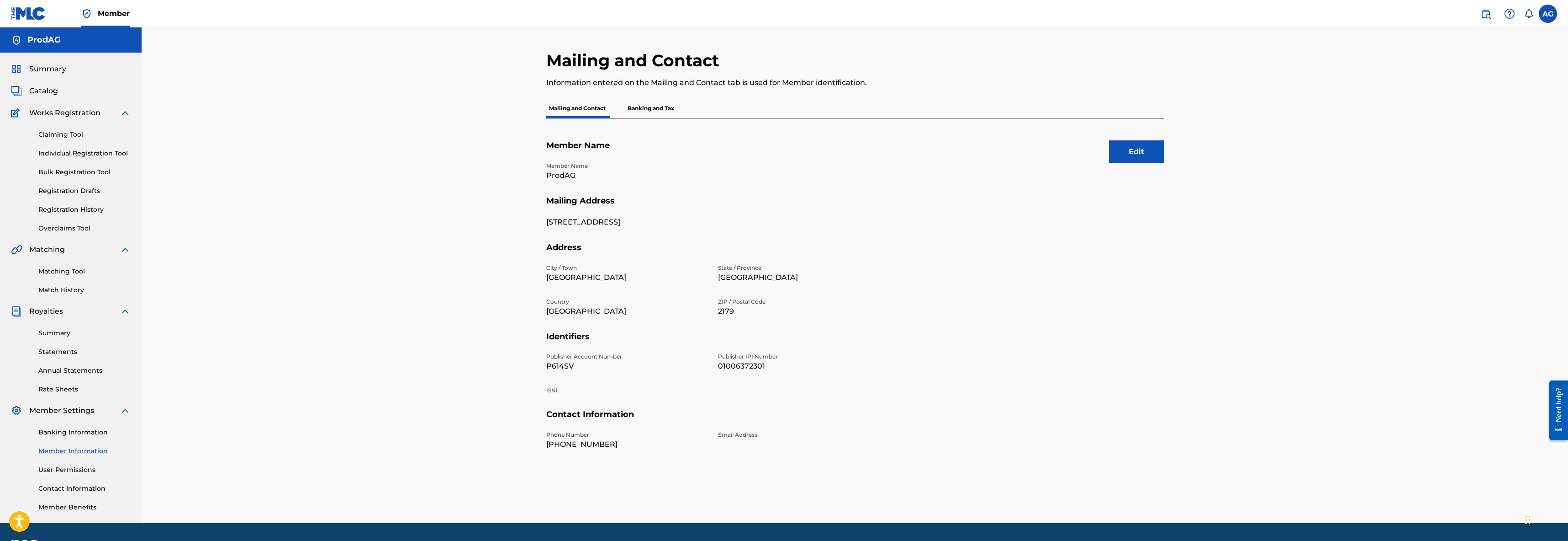
click at [52, 330] on link "Summary" at bounding box center [85, 333] width 93 height 10
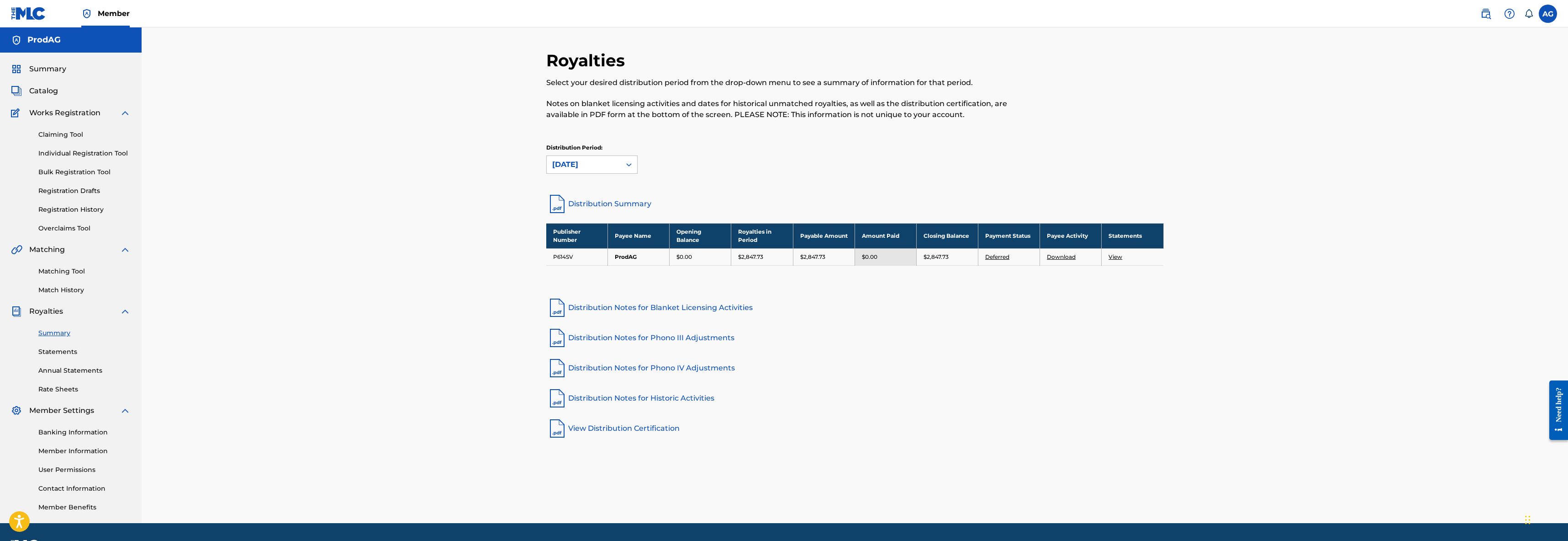
click at [1000, 256] on link "Deferred" at bounding box center [998, 256] width 24 height 7
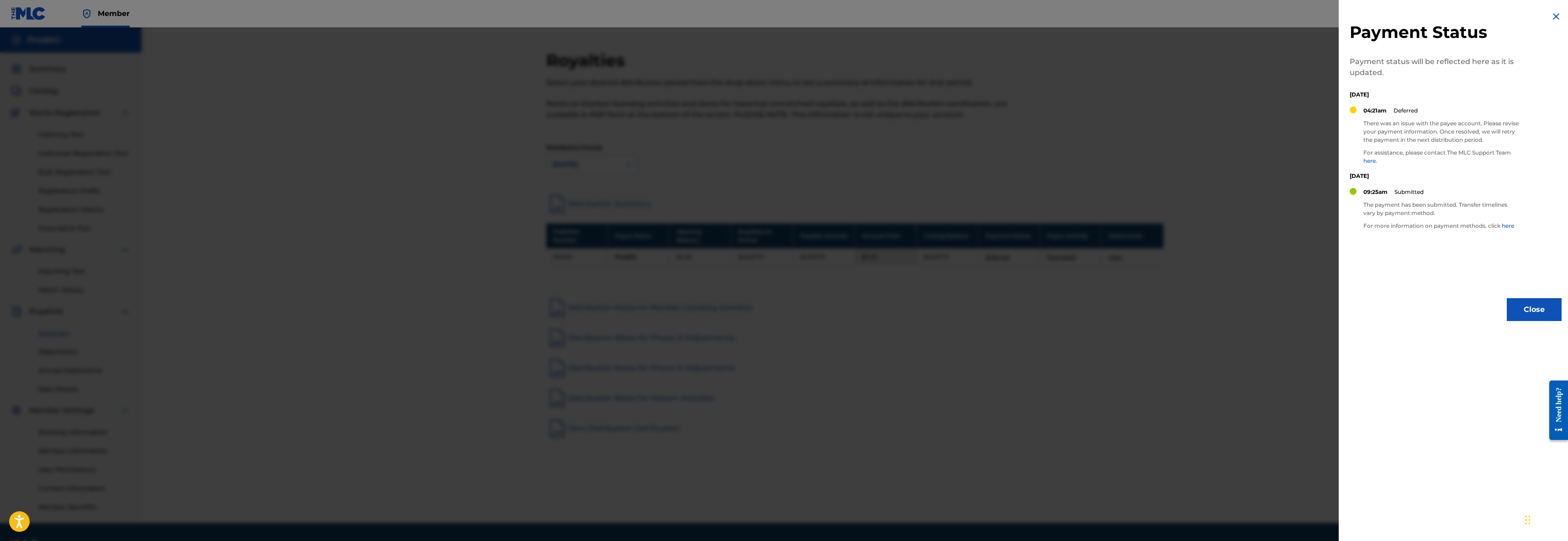
click at [1516, 300] on button "Close" at bounding box center [1534, 309] width 55 height 23
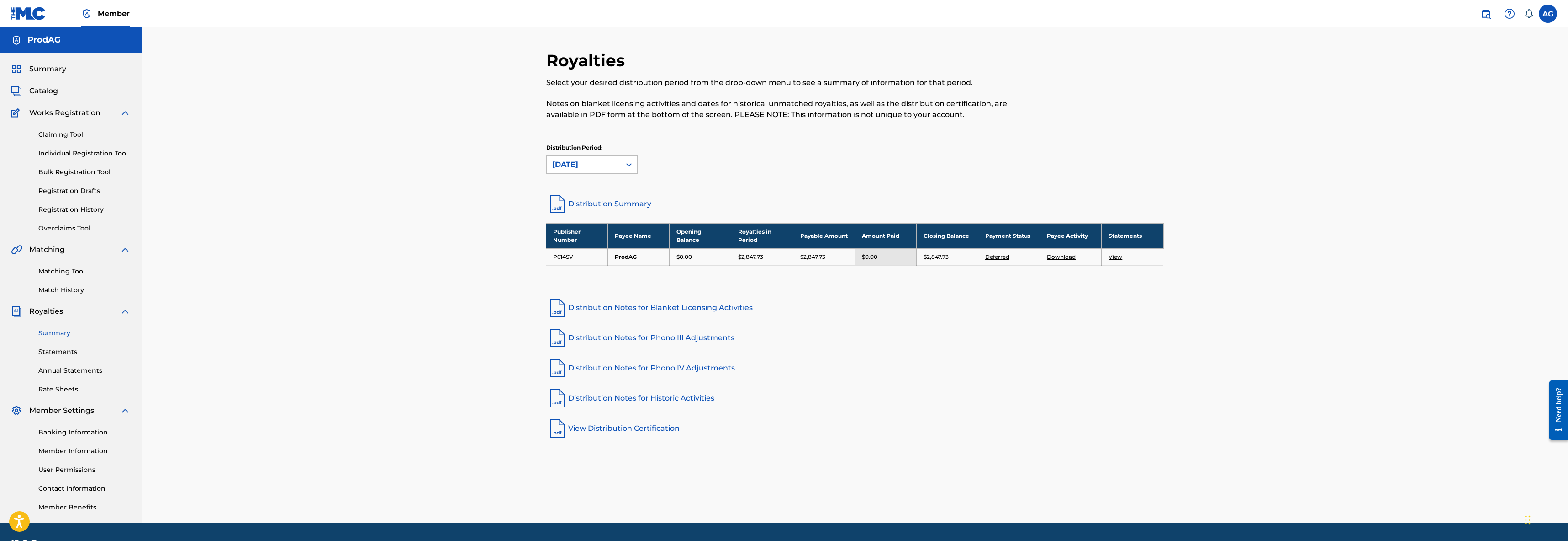
click at [1110, 302] on link "Distribution Notes for Blanket Licensing Activities" at bounding box center [855, 308] width 617 height 22
click at [980, 278] on div "Publisher Number Payee Name Opening Balance Royalties in Period Payable Amount …" at bounding box center [855, 255] width 617 height 65
click at [18, 40] on img at bounding box center [16, 40] width 11 height 11
click at [43, 71] on span "Summary" at bounding box center [47, 69] width 37 height 11
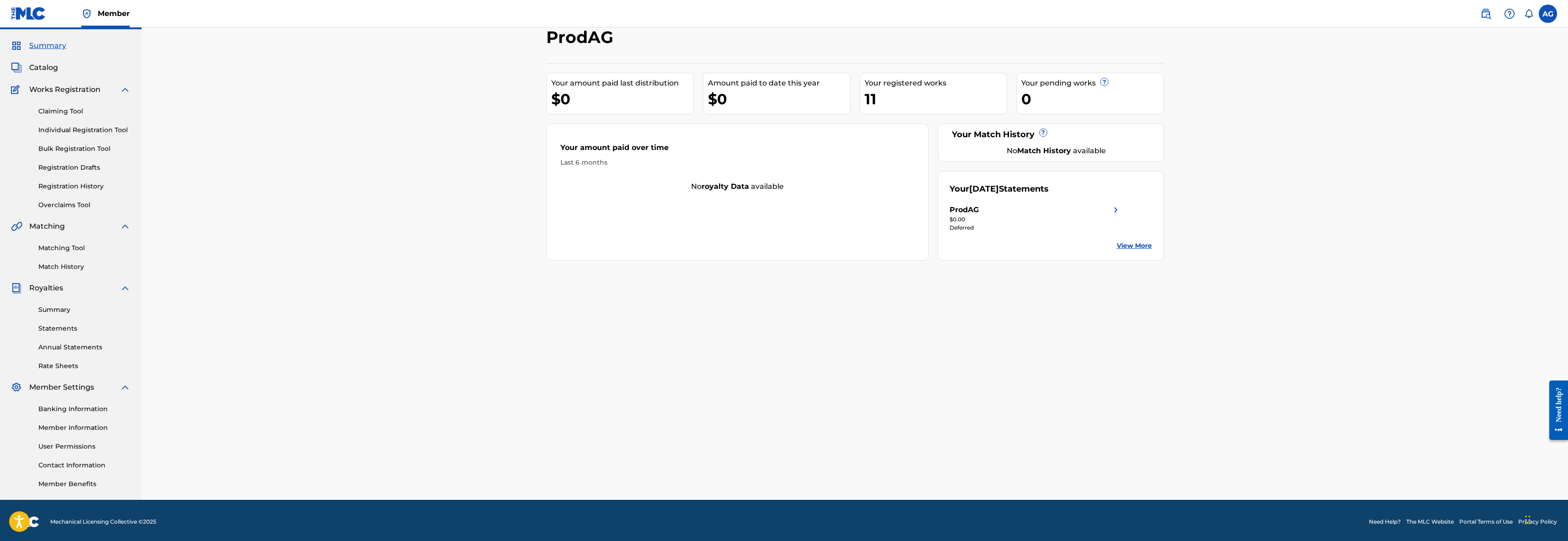
scroll to position [26, 0]
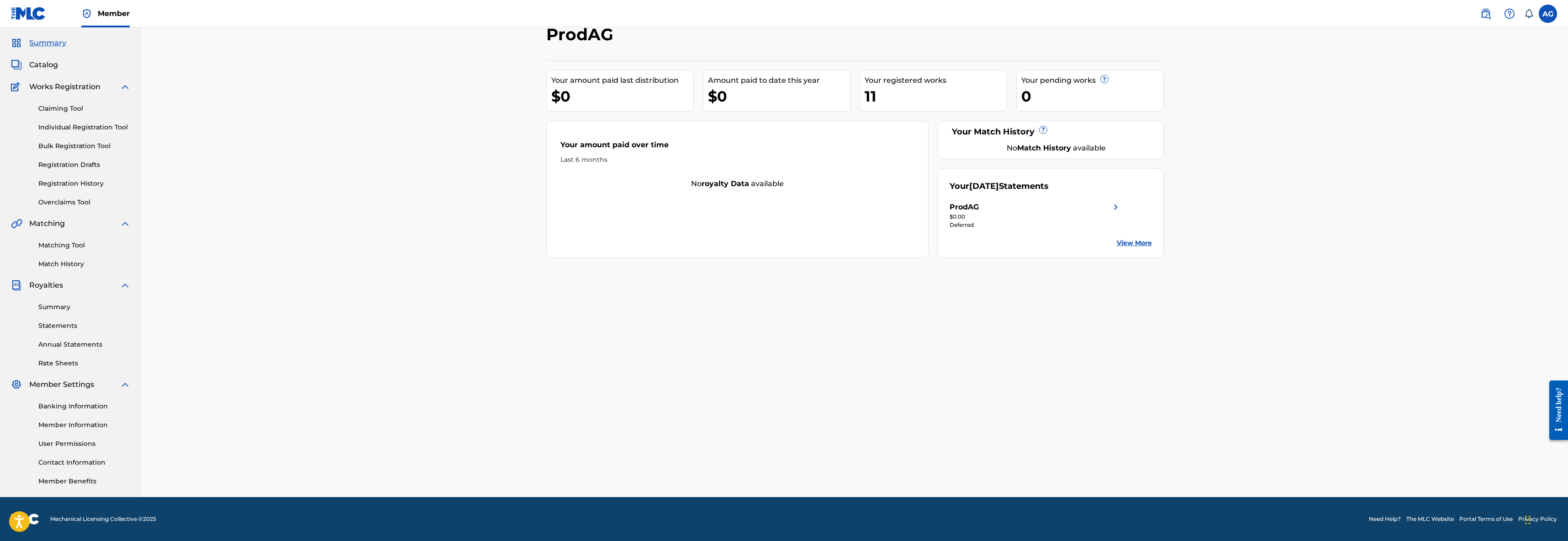
click at [65, 406] on link "Banking Information" at bounding box center [85, 406] width 93 height 10
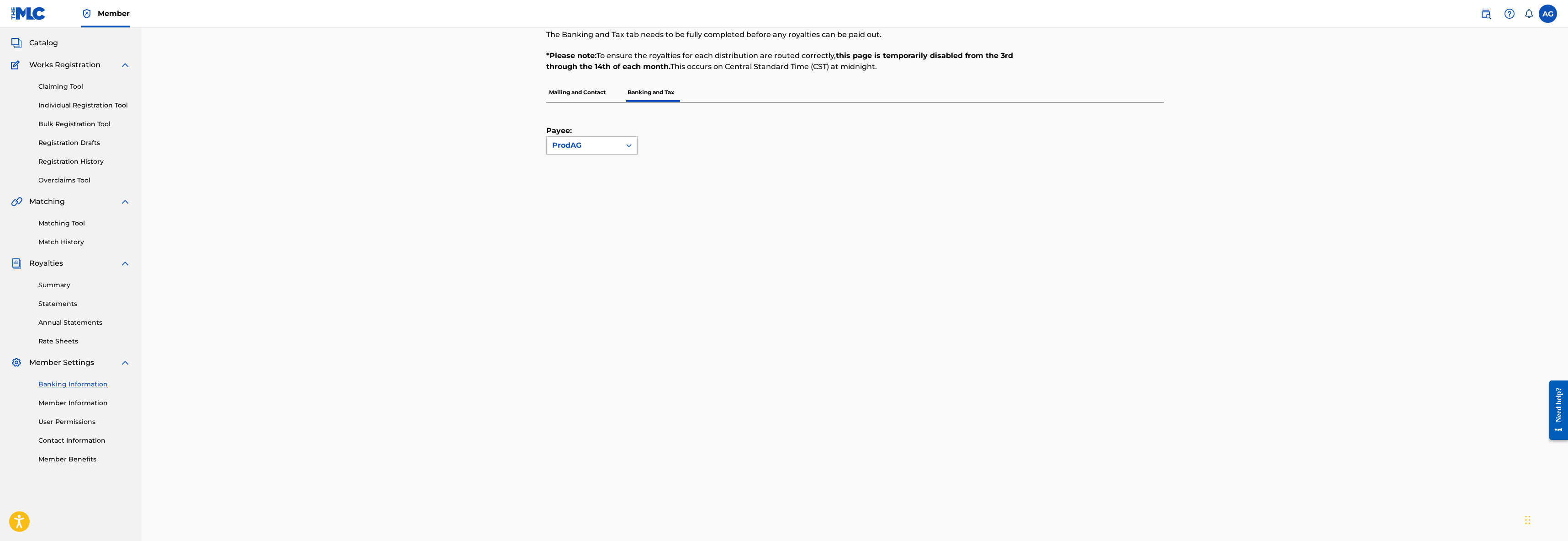
scroll to position [27, 0]
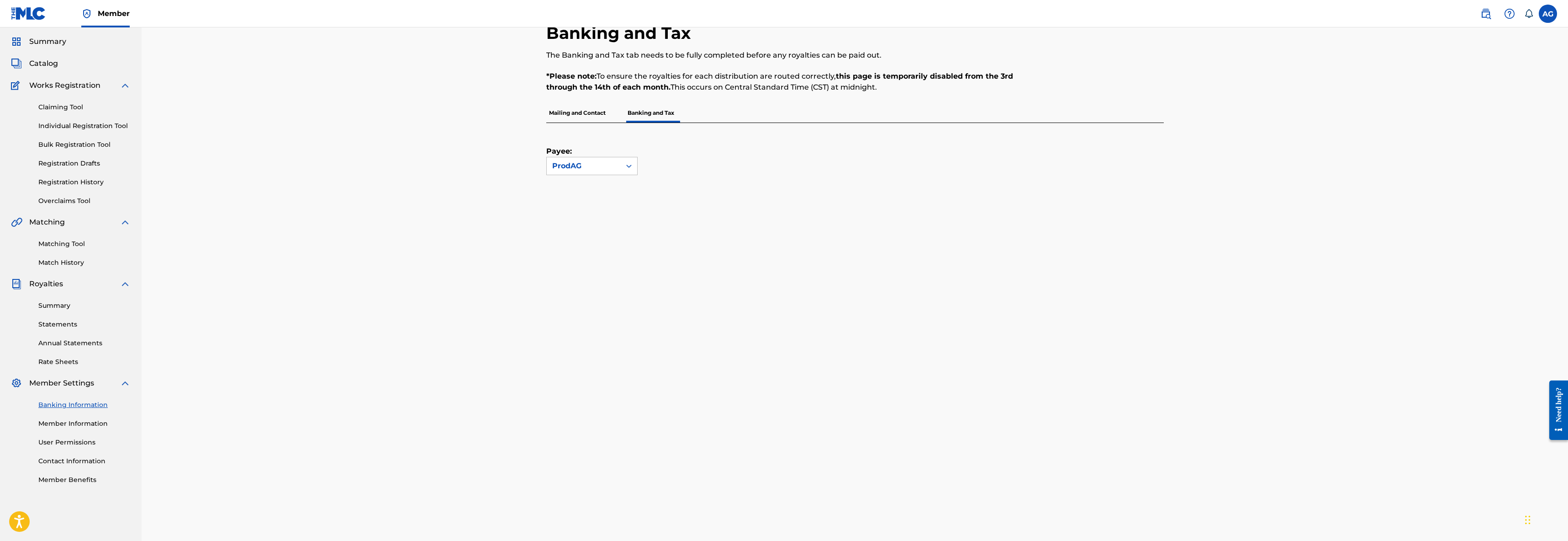
click at [589, 110] on p "Mailing and Contact" at bounding box center [577, 113] width 62 height 19
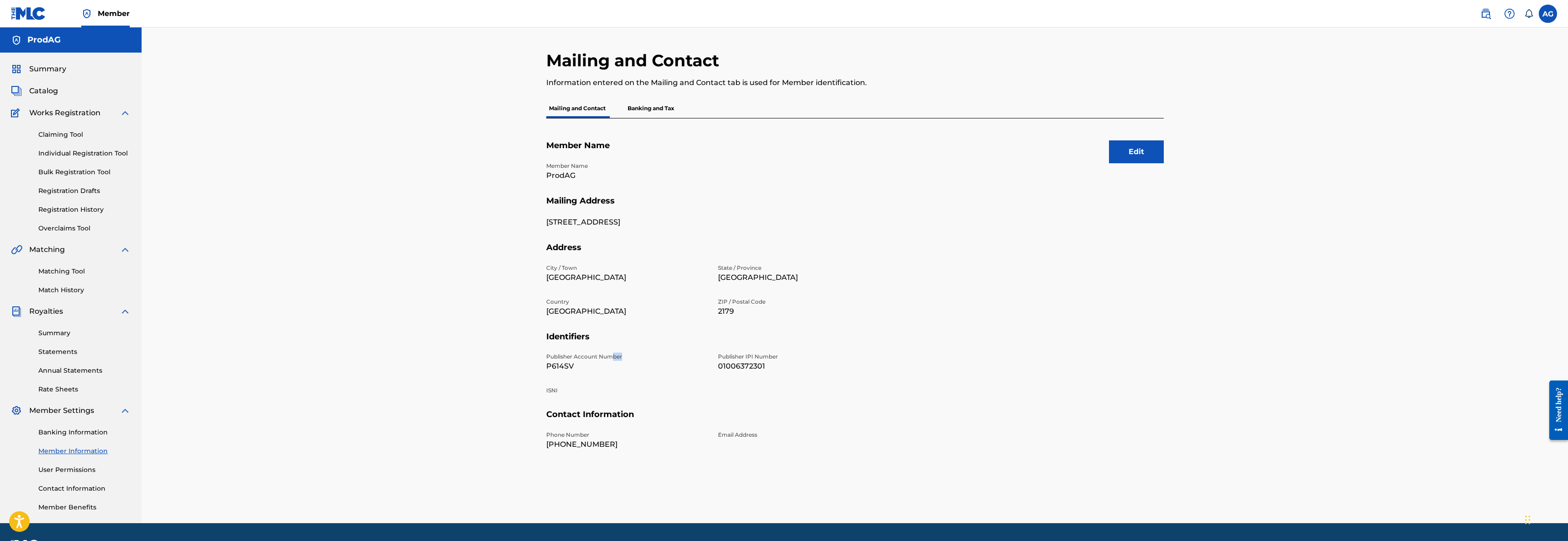
drag, startPoint x: 611, startPoint y: 357, endPoint x: 625, endPoint y: 357, distance: 14.0
click at [625, 357] on p "Publisher Account Number" at bounding box center [626, 357] width 161 height 9
click at [625, 357] on p "Publisher Account Number" at bounding box center [626, 357] width 161 height 9
drag, startPoint x: 620, startPoint y: 356, endPoint x: 606, endPoint y: 358, distance: 14.1
click at [606, 358] on p "Publisher Account Number" at bounding box center [626, 357] width 161 height 9
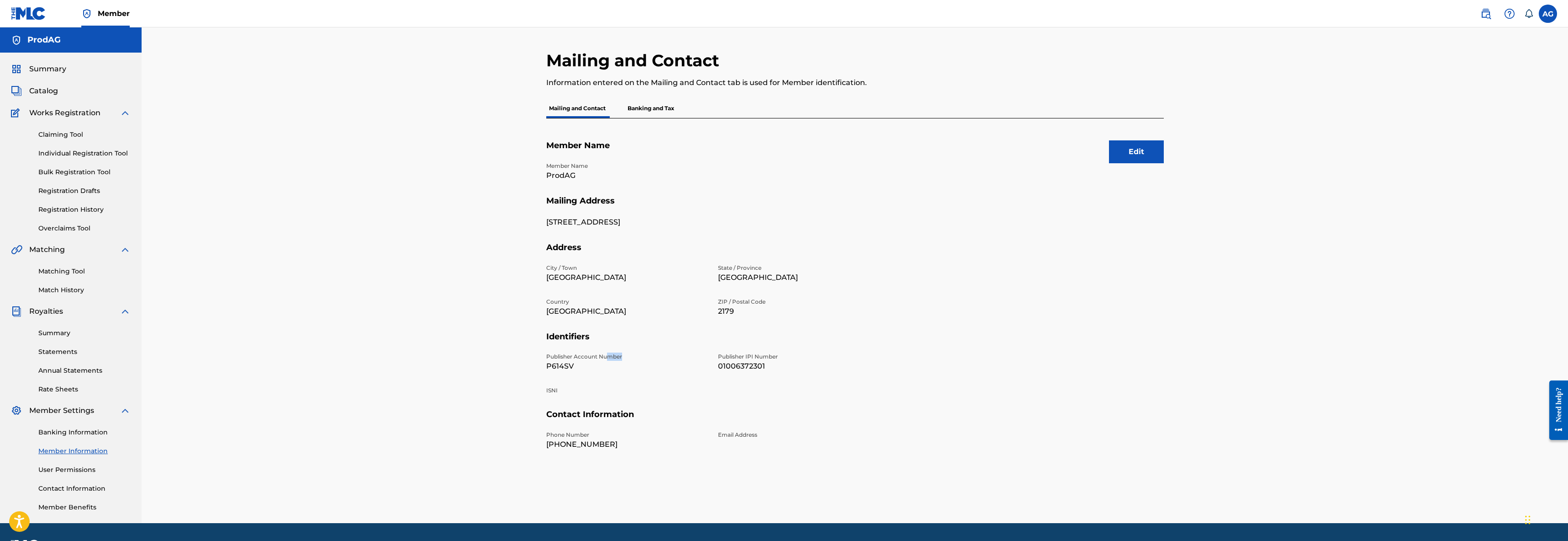
click at [606, 358] on p "Publisher Account Number" at bounding box center [626, 357] width 161 height 9
drag, startPoint x: 612, startPoint y: 358, endPoint x: 623, endPoint y: 358, distance: 11.0
click at [623, 357] on p "Publisher Account Number" at bounding box center [626, 357] width 161 height 9
drag, startPoint x: 619, startPoint y: 358, endPoint x: 619, endPoint y: 366, distance: 8.0
click at [619, 366] on div "Publisher Account Number P614SV" at bounding box center [626, 362] width 161 height 19
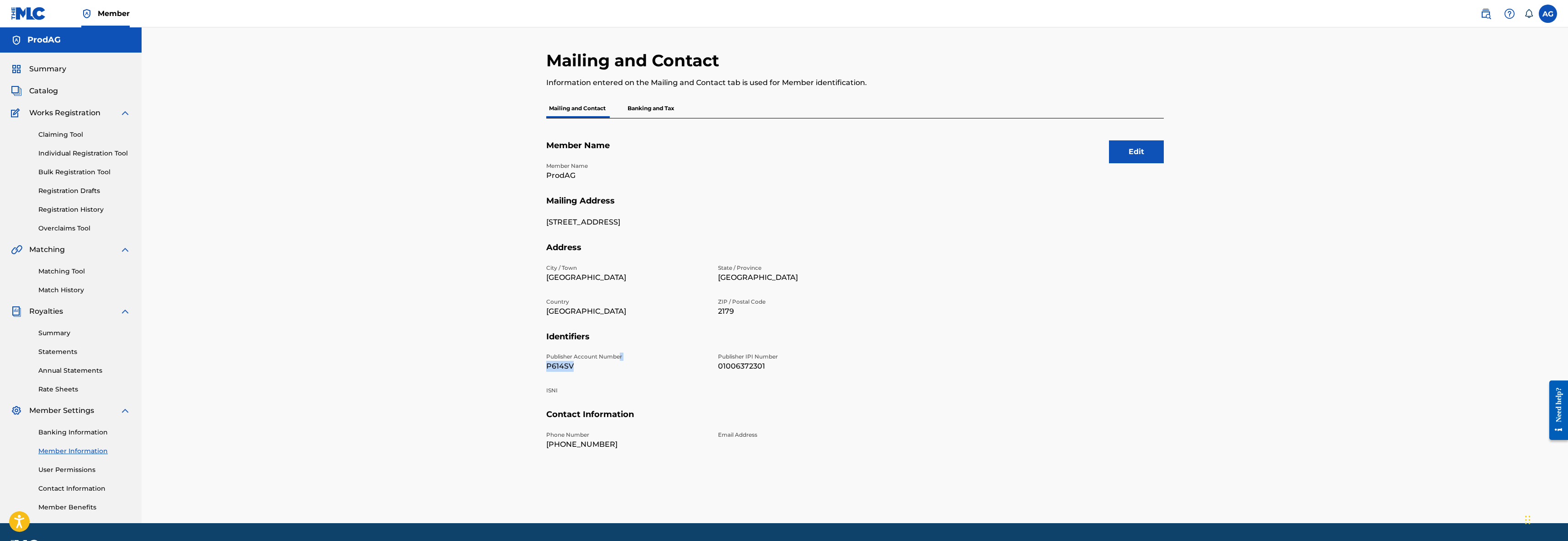
click at [621, 358] on p "Publisher Account Number" at bounding box center [626, 357] width 161 height 9
drag, startPoint x: 621, startPoint y: 356, endPoint x: 614, endPoint y: 360, distance: 8.1
click at [614, 360] on div "Publisher Account Number P614SV" at bounding box center [626, 362] width 161 height 19
drag, startPoint x: 571, startPoint y: 223, endPoint x: 575, endPoint y: 292, distance: 69.1
click at [575, 291] on div "Edit Member Name Member Name ProdAG Mailing Address 116 fourth ave Austral Addr…" at bounding box center [855, 302] width 617 height 368
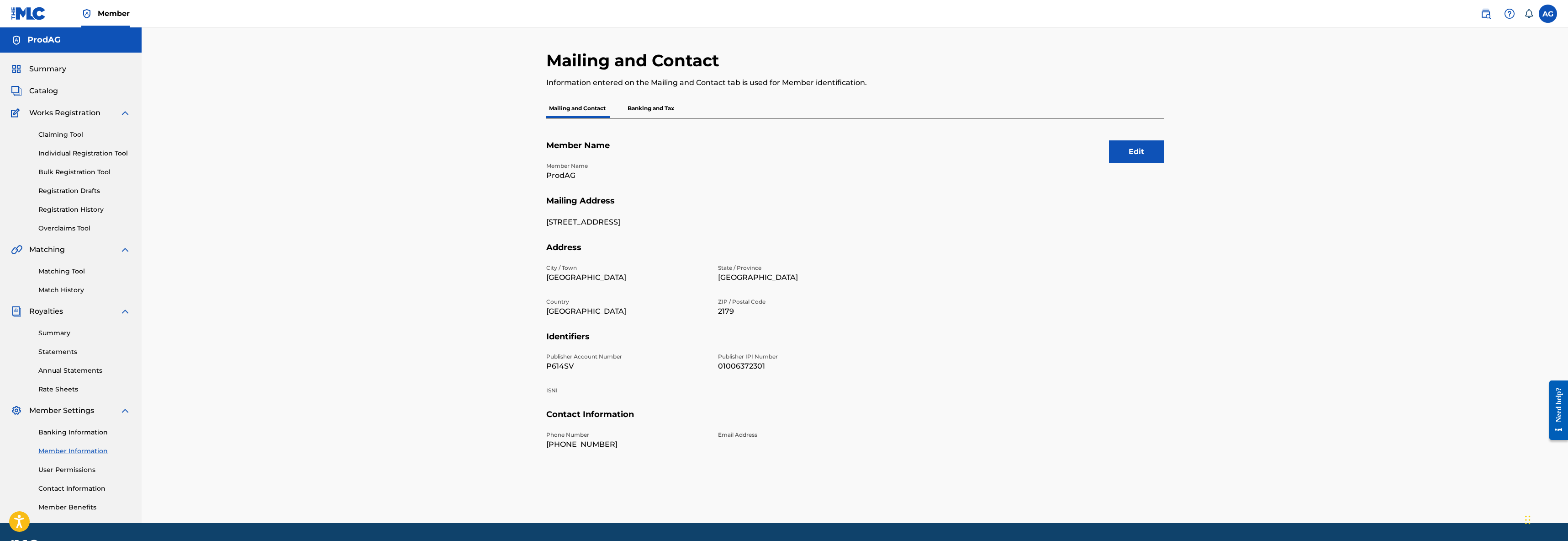
click at [575, 290] on div "City / Town sydney State / Province NSW Country Australia ZIP / Postal Code 2179" at bounding box center [712, 297] width 332 height 68
drag, startPoint x: 575, startPoint y: 289, endPoint x: 648, endPoint y: 151, distance: 156.1
click at [553, 283] on div "City / Town sydney State / Province NSW Country Australia ZIP / Postal Code 2179" at bounding box center [712, 297] width 332 height 68
click at [653, 108] on p "Banking and Tax" at bounding box center [651, 108] width 52 height 19
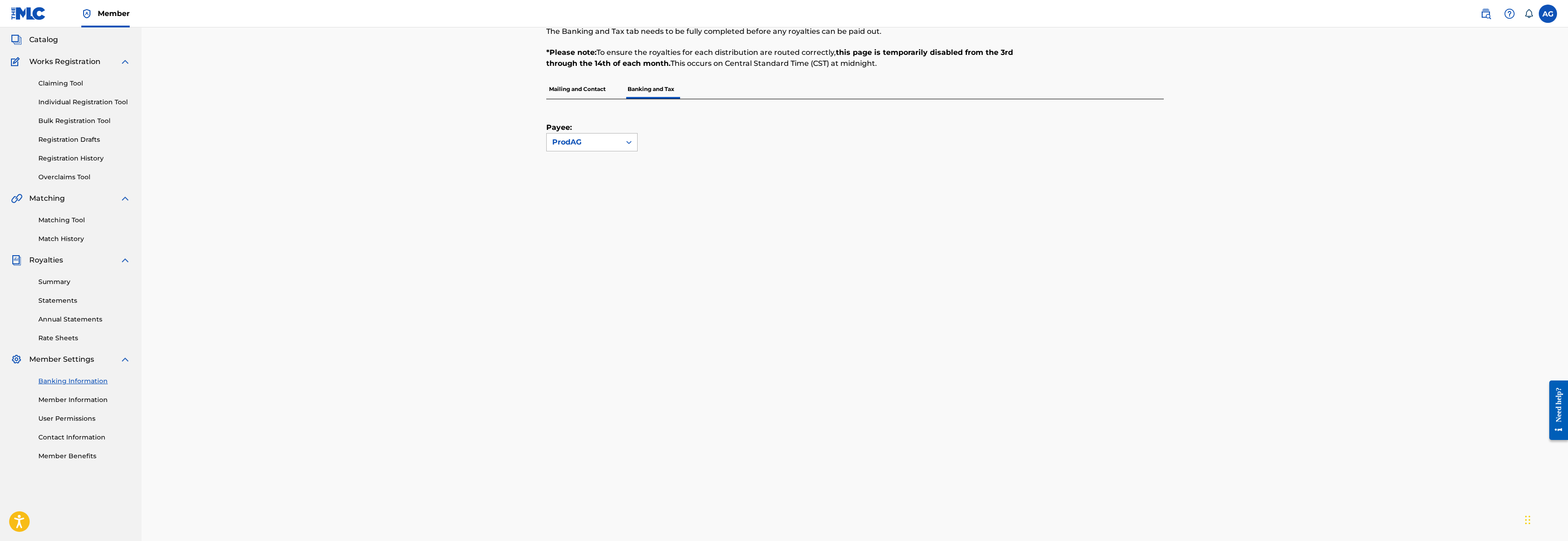
scroll to position [36, 0]
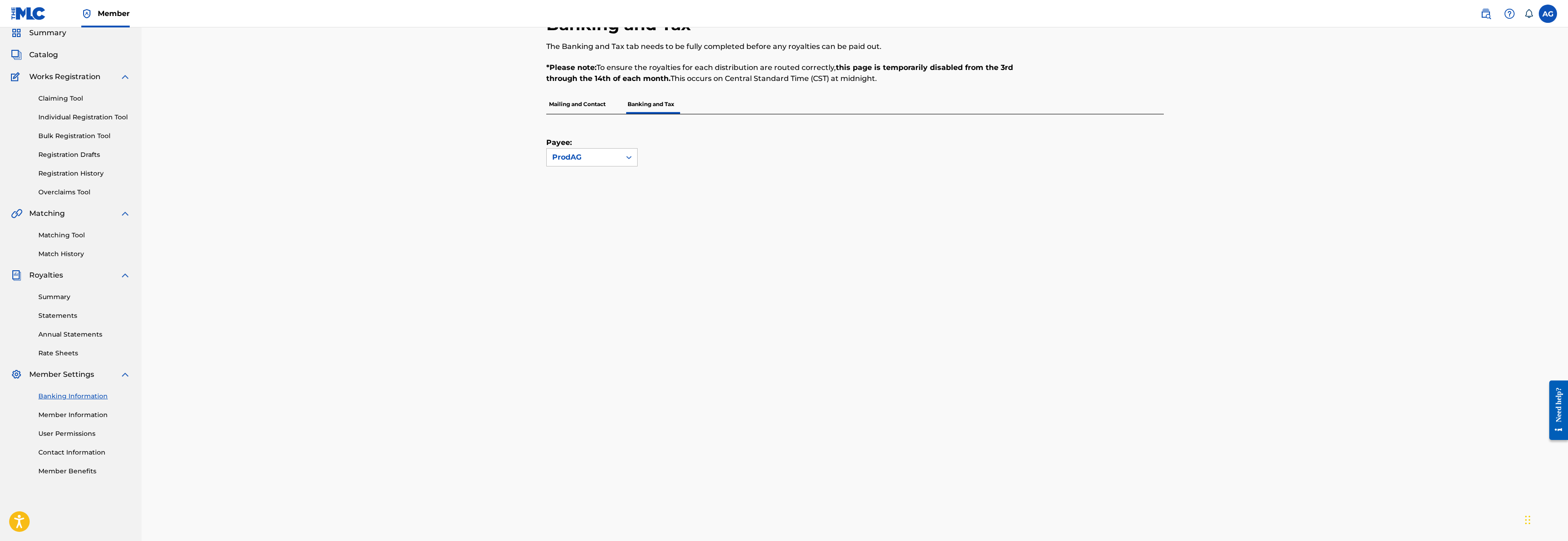
click at [589, 105] on p "Mailing and Contact" at bounding box center [577, 104] width 62 height 19
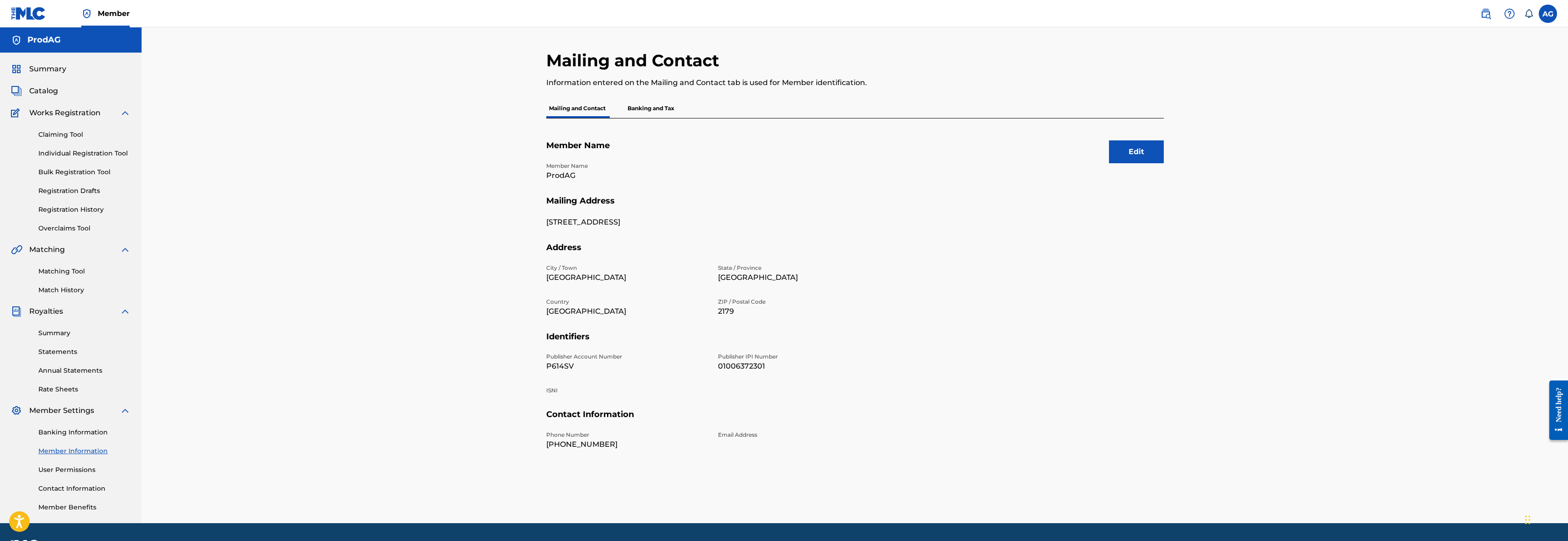
click at [635, 109] on p "Banking and Tax" at bounding box center [651, 108] width 52 height 19
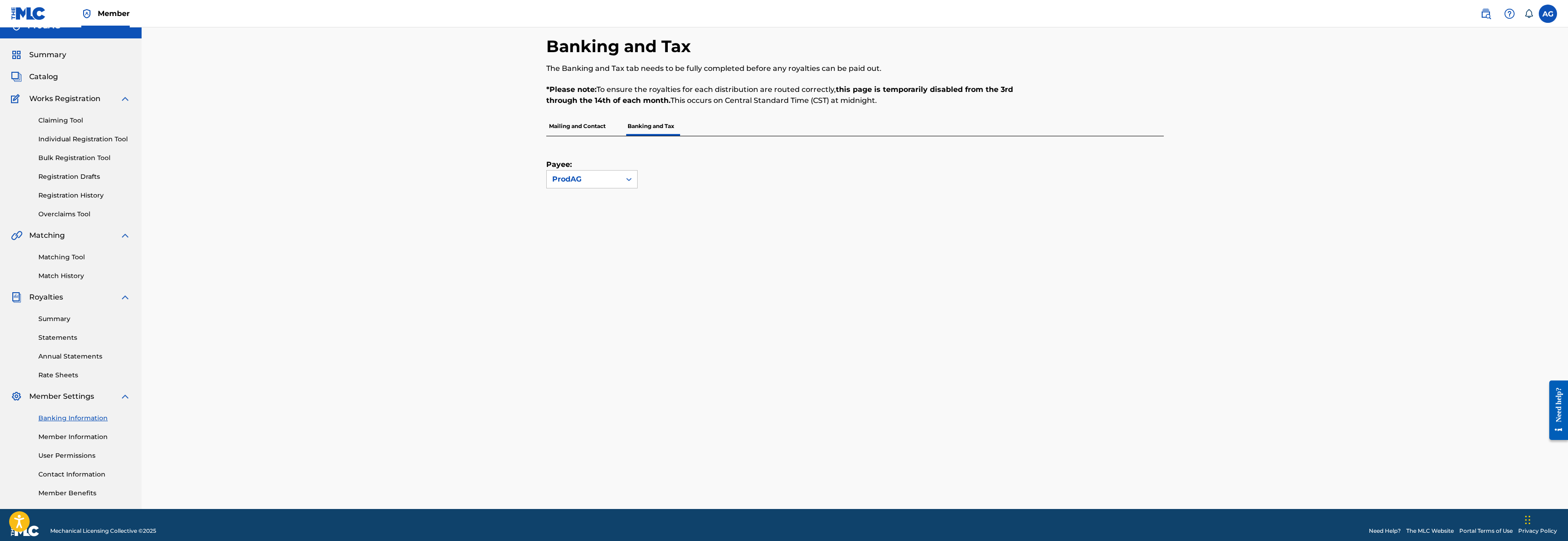
scroll to position [15, 0]
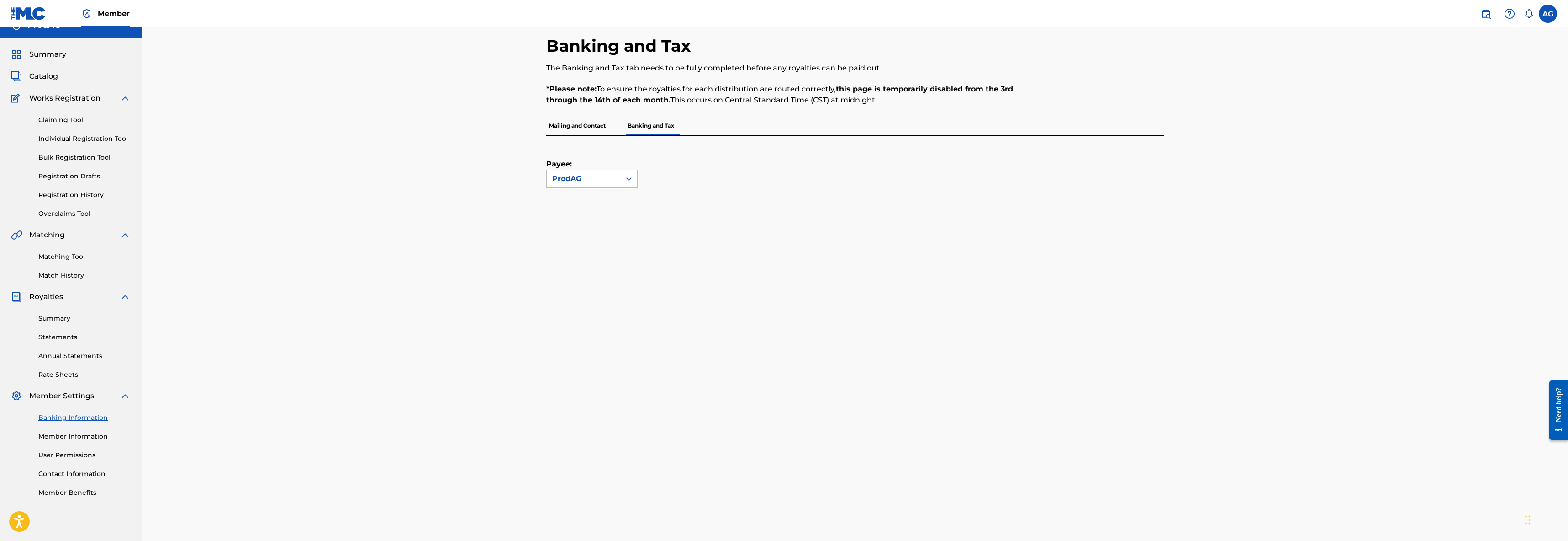
click at [578, 124] on p "Mailing and Contact" at bounding box center [577, 126] width 62 height 19
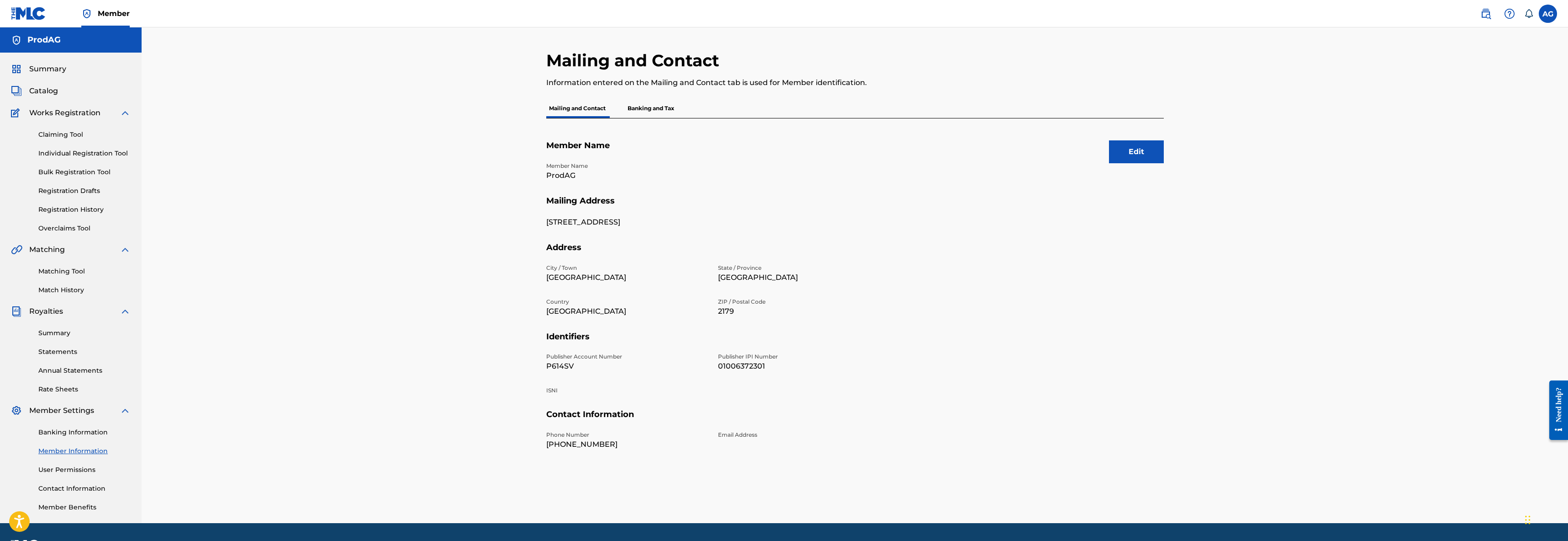
click at [637, 108] on p "Banking and Tax" at bounding box center [651, 108] width 52 height 19
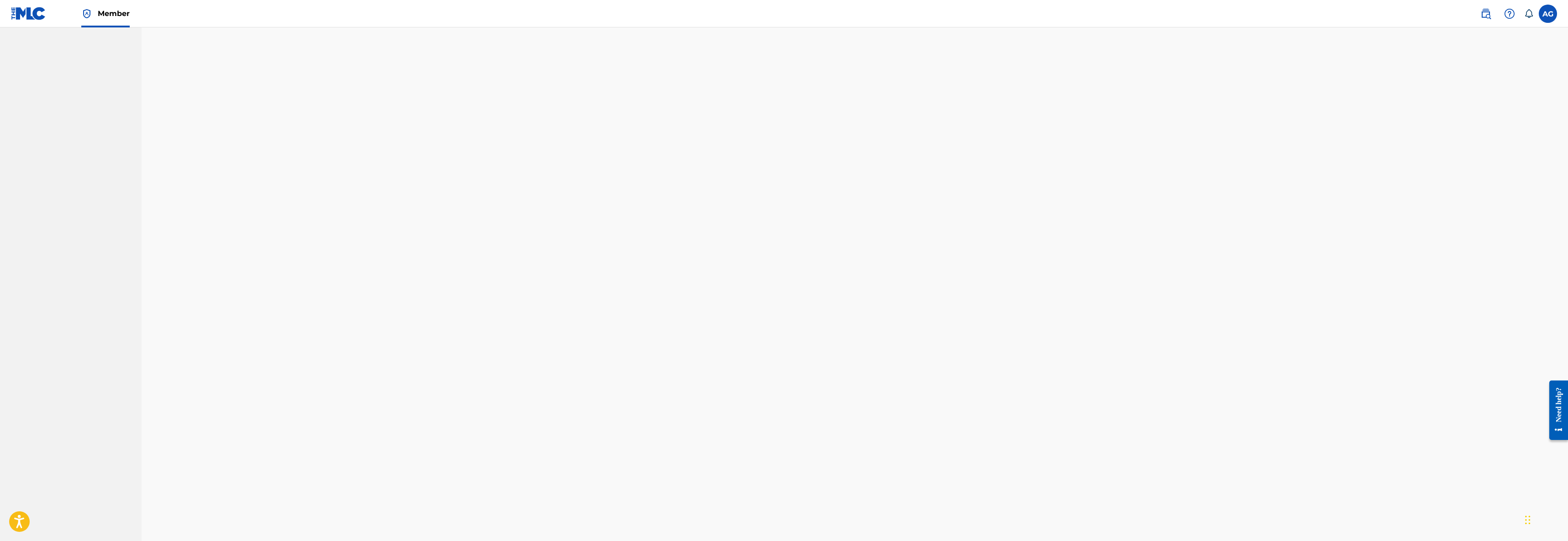
scroll to position [26, 0]
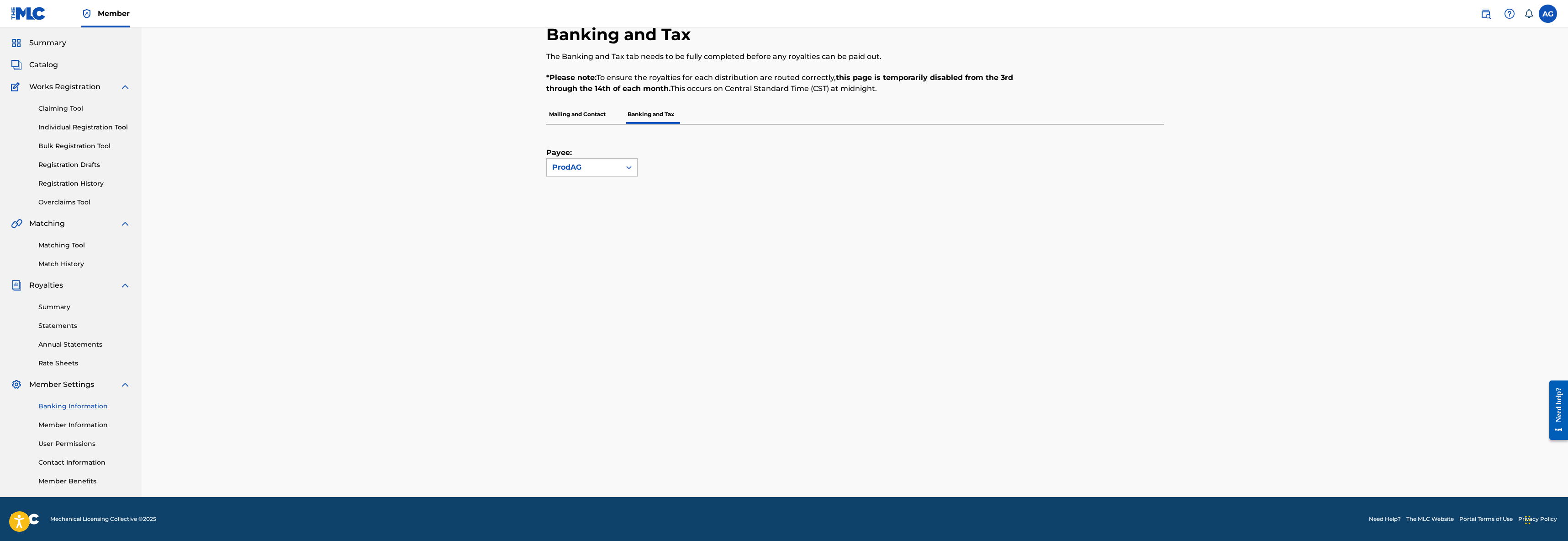
click at [588, 113] on p "Mailing and Contact" at bounding box center [577, 115] width 62 height 19
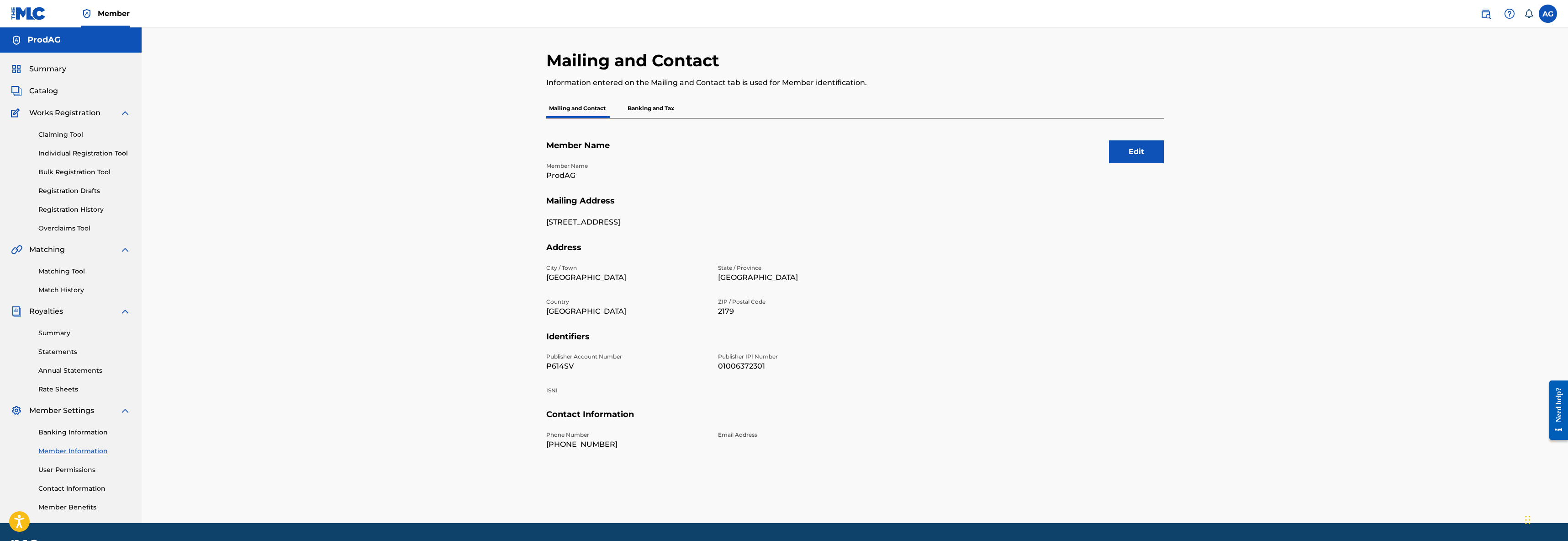
click at [1126, 154] on button "Edit" at bounding box center [1136, 152] width 55 height 23
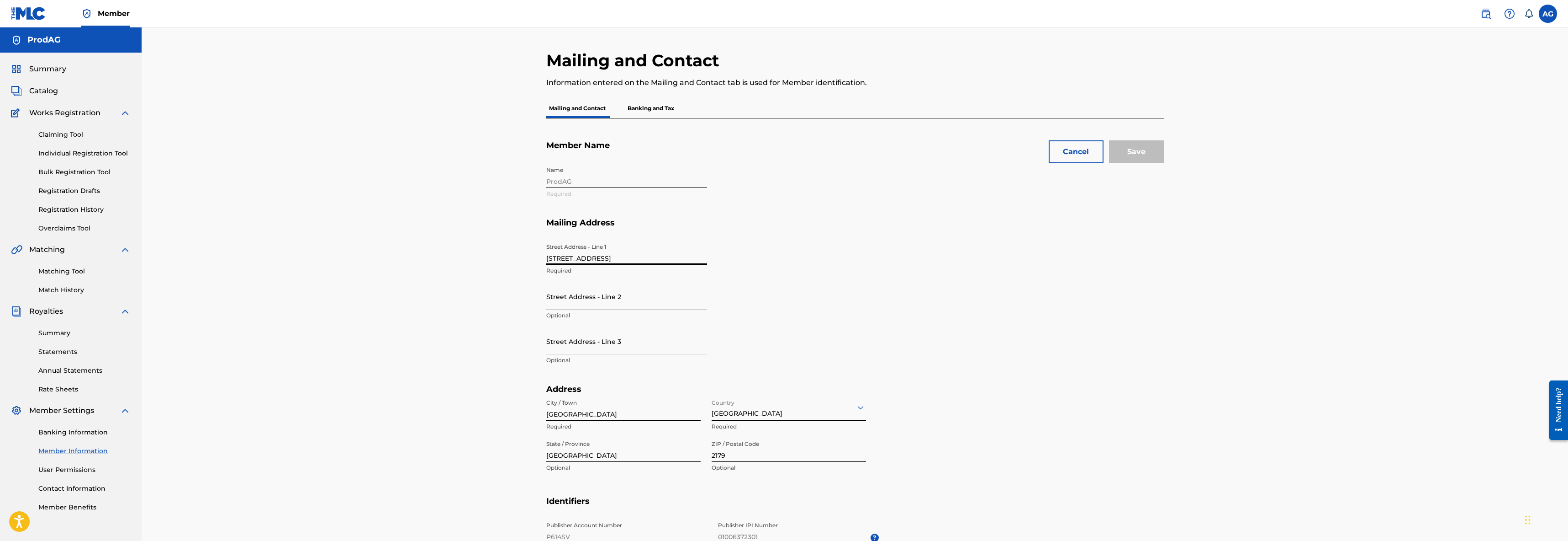
drag, startPoint x: 556, startPoint y: 259, endPoint x: 520, endPoint y: 257, distance: 36.1
click at [518, 259] on div "Mailing and Contact Information entered on the Mailing and Contact tab is used …" at bounding box center [855, 378] width 1426 height 701
type input "178 fourth ave Austral"
click at [1135, 151] on input "Save" at bounding box center [1136, 152] width 55 height 23
type input "[EMAIL_ADDRESS][DOMAIN_NAME]"
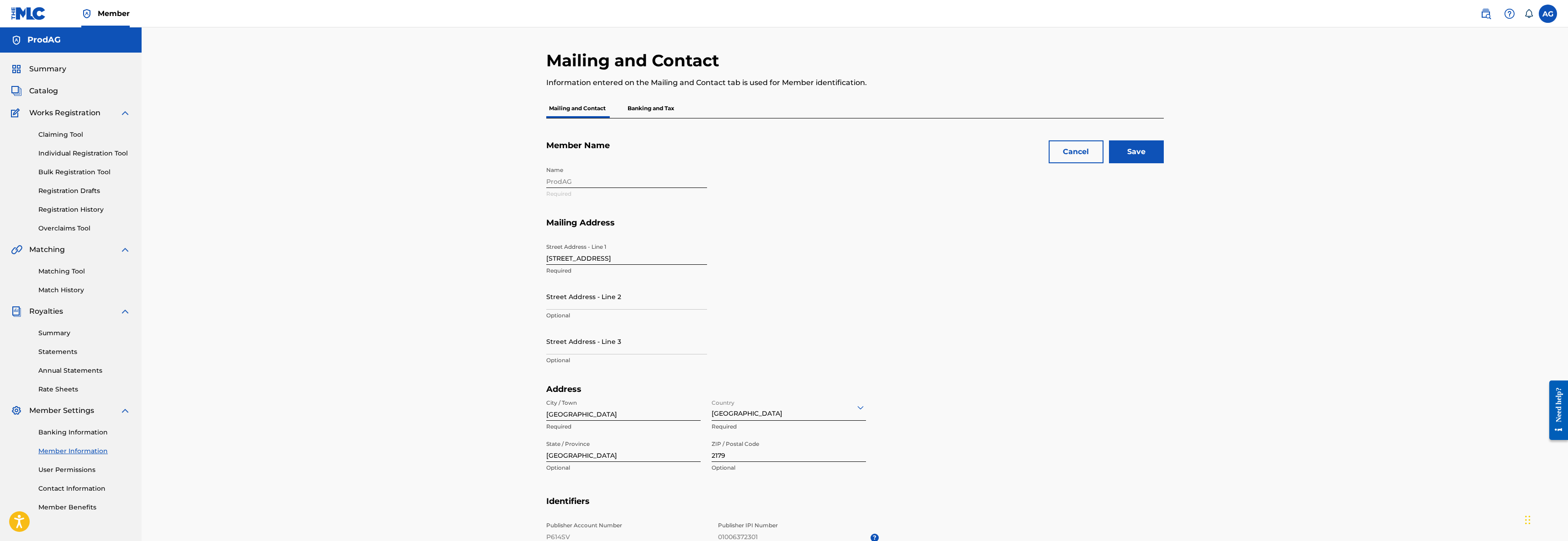
click at [1124, 158] on input "Save" at bounding box center [1136, 152] width 55 height 23
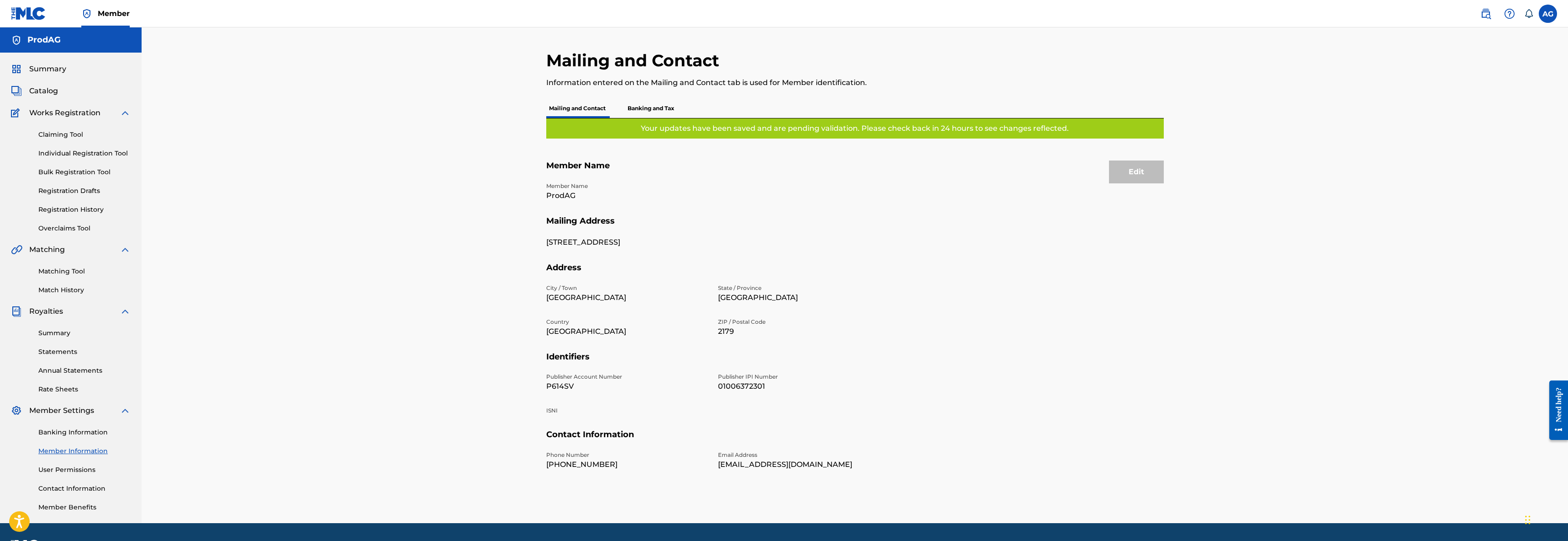
click at [663, 105] on p "Banking and Tax" at bounding box center [651, 108] width 52 height 19
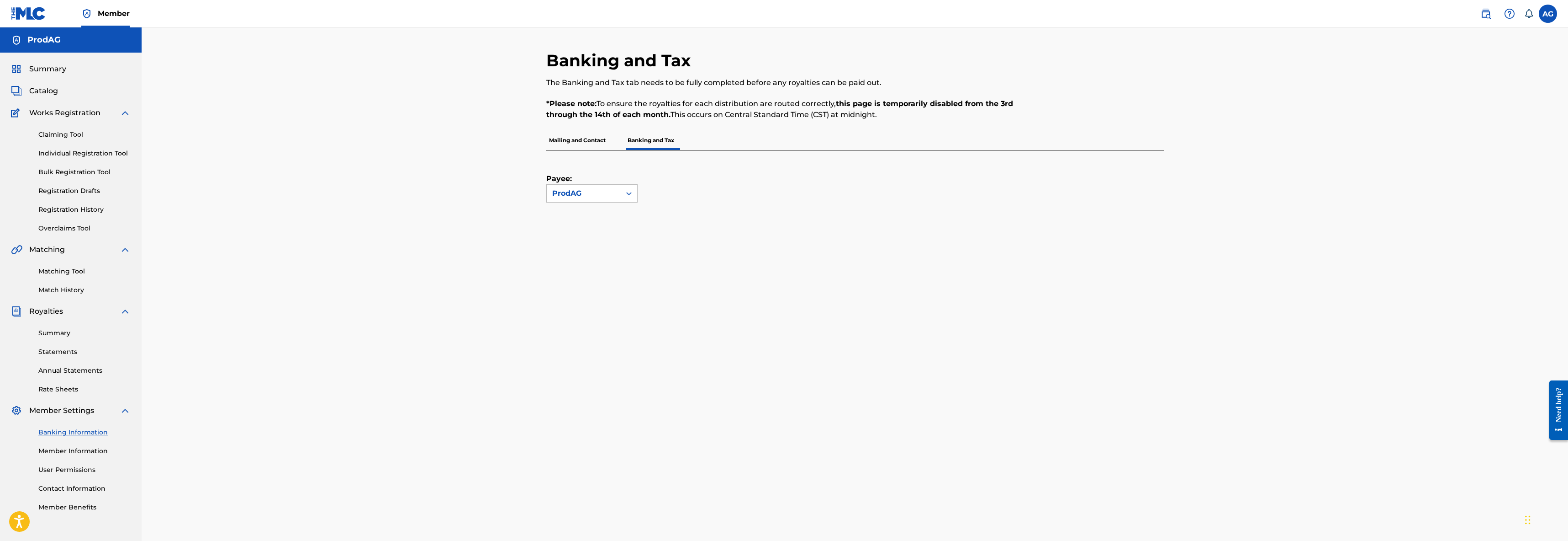
click at [51, 113] on span "Works Registration" at bounding box center [65, 113] width 71 height 11
click at [45, 87] on span "Catalog" at bounding box center [43, 91] width 29 height 11
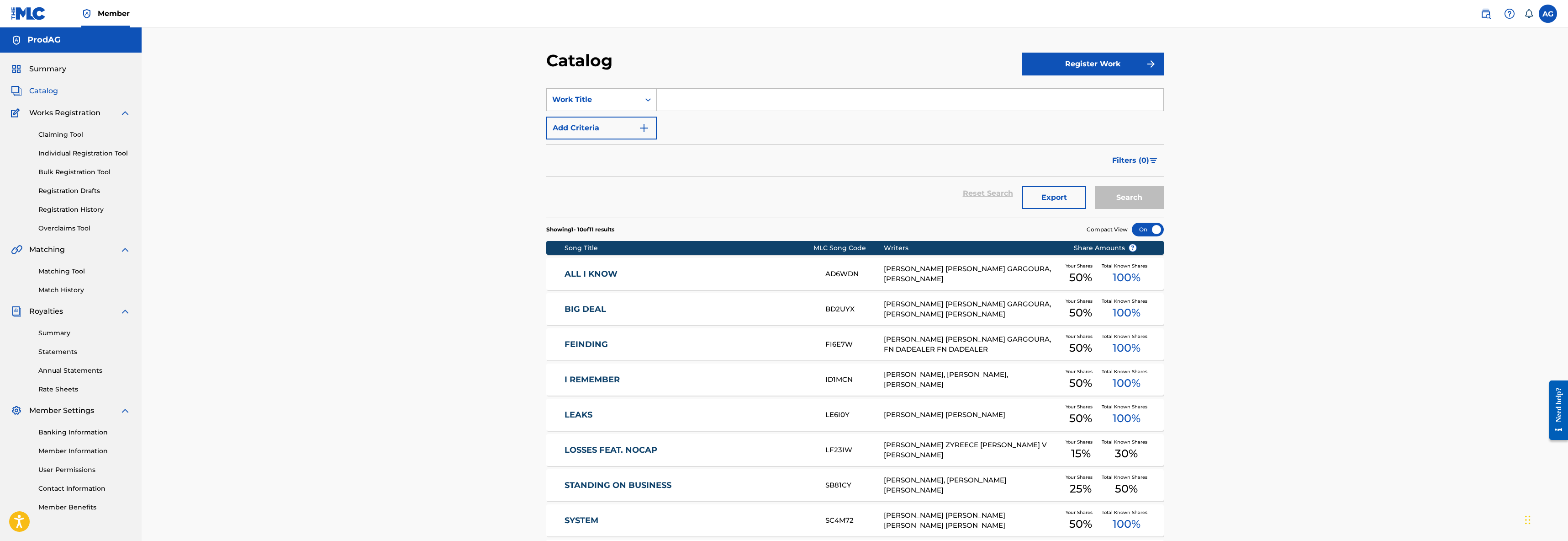
click at [55, 68] on span "Summary" at bounding box center [47, 69] width 37 height 11
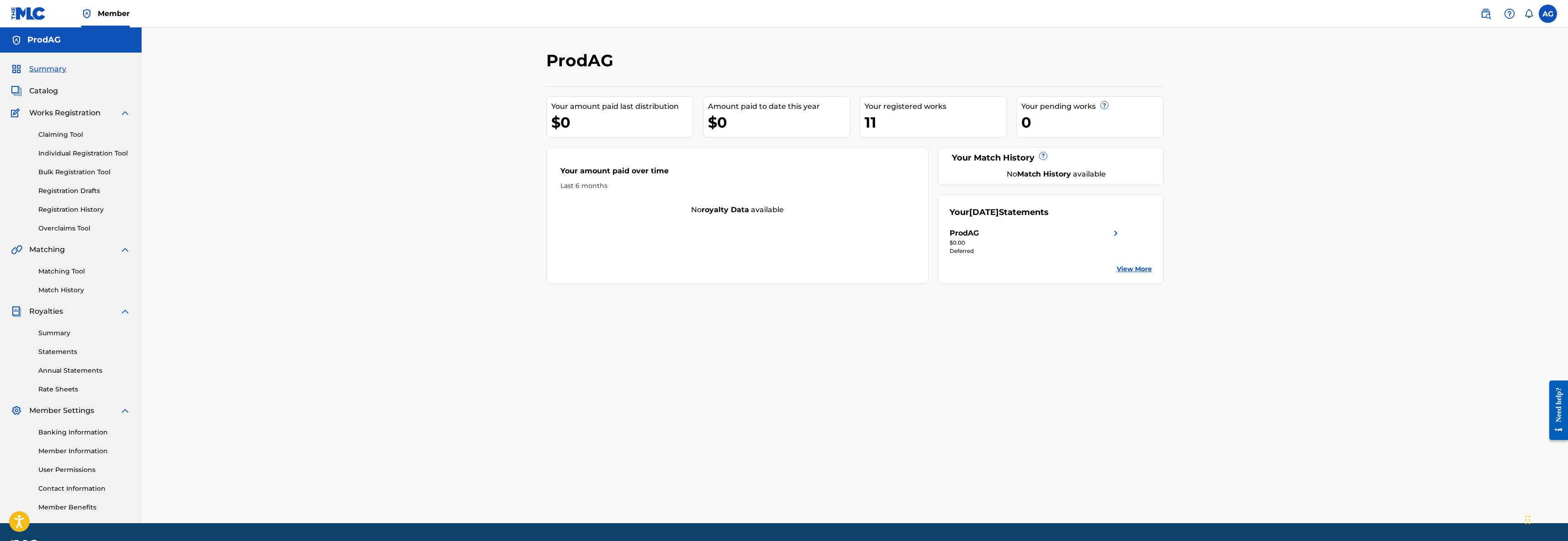
drag, startPoint x: 969, startPoint y: 242, endPoint x: 965, endPoint y: 249, distance: 8.1
click at [968, 243] on div "$0.00" at bounding box center [1035, 243] width 172 height 9
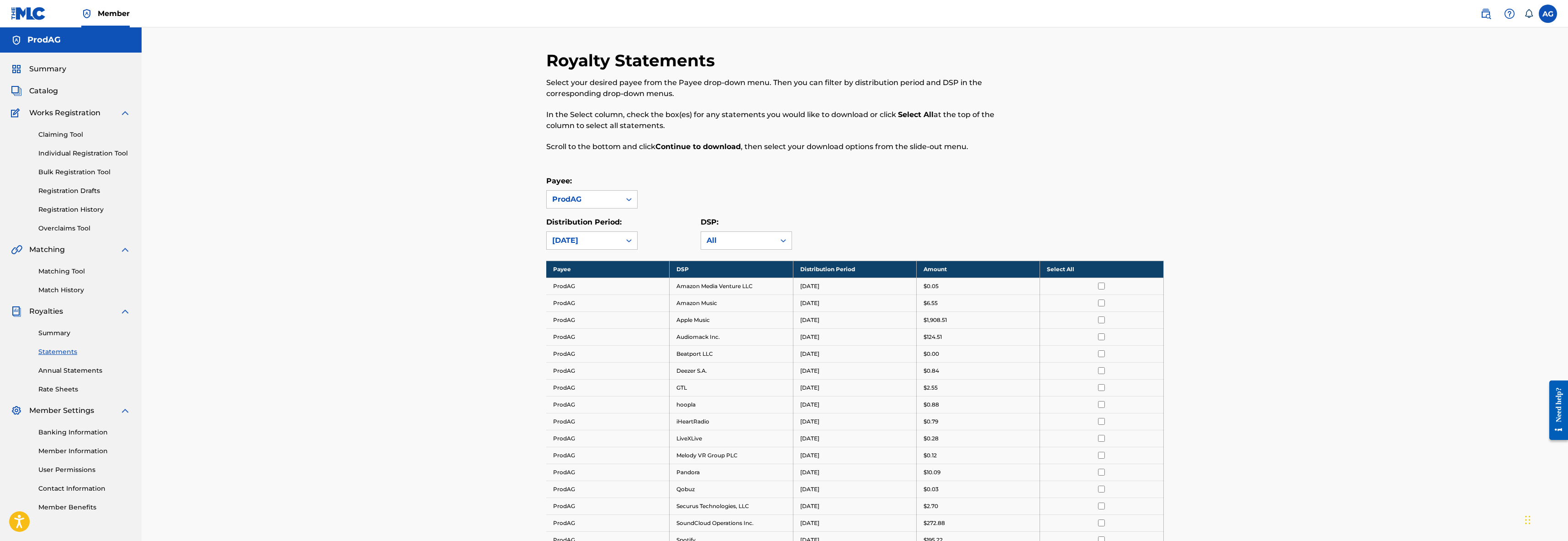
click at [56, 70] on span "Summary" at bounding box center [47, 69] width 37 height 11
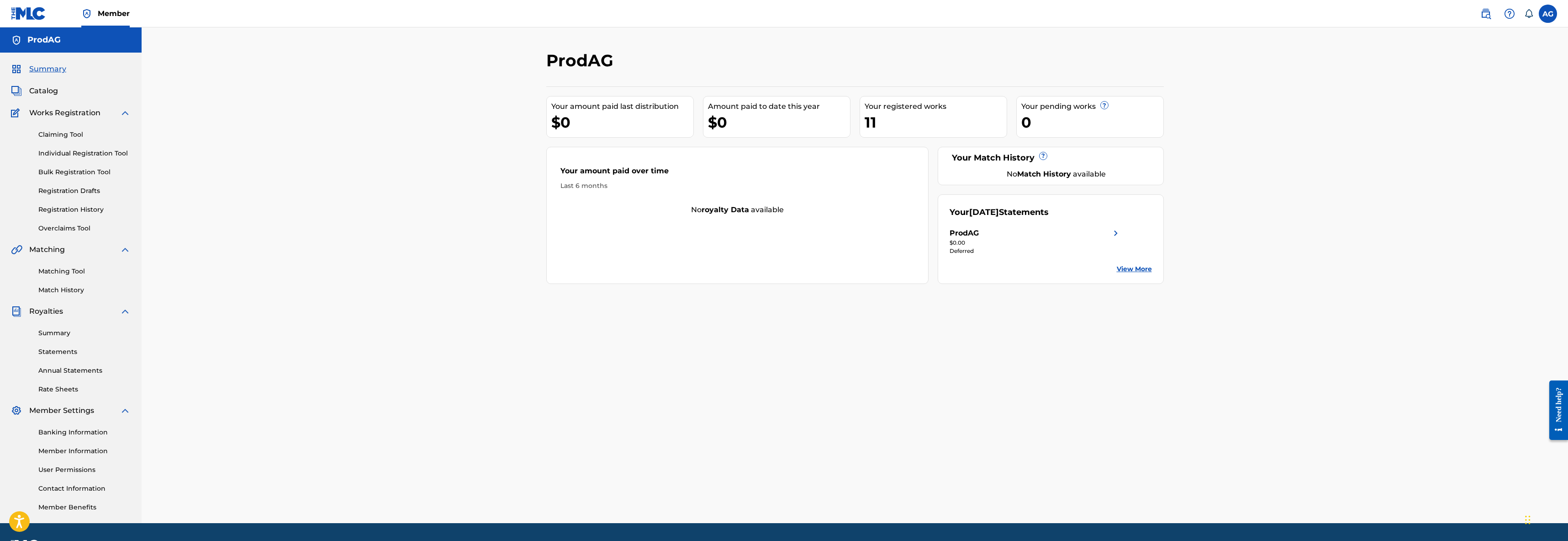
click at [65, 433] on link "Banking Information" at bounding box center [85, 433] width 93 height 10
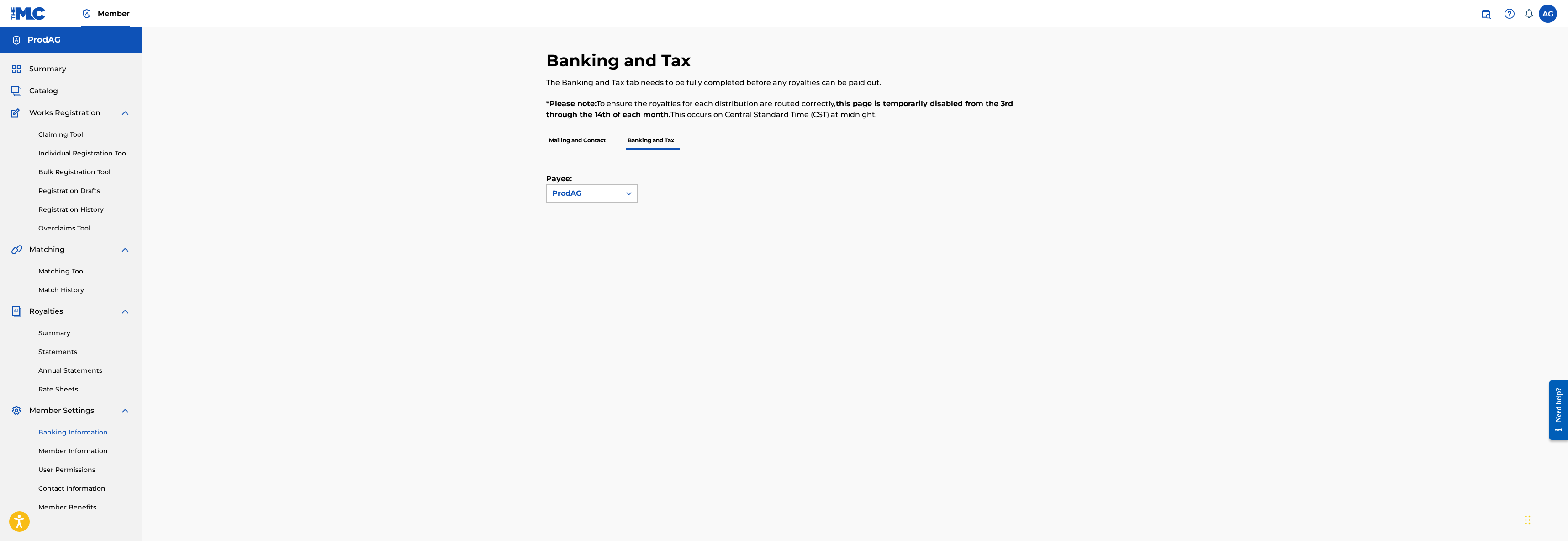
click at [47, 69] on span "Summary" at bounding box center [47, 69] width 37 height 11
